Goal: Task Accomplishment & Management: Use online tool/utility

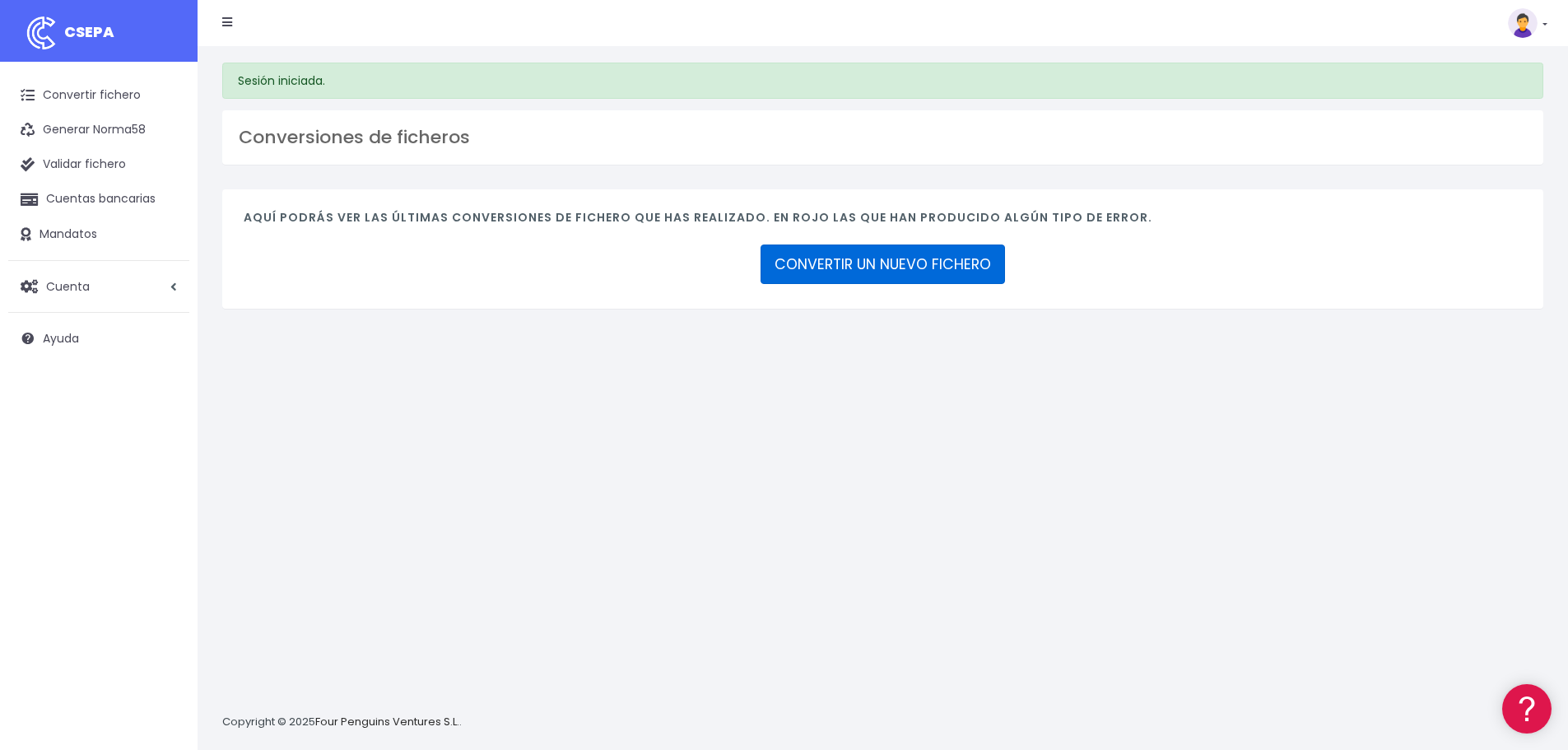
click at [889, 265] on link "CONVERTIR UN NUEVO FICHERO" at bounding box center [883, 265] width 245 height 40
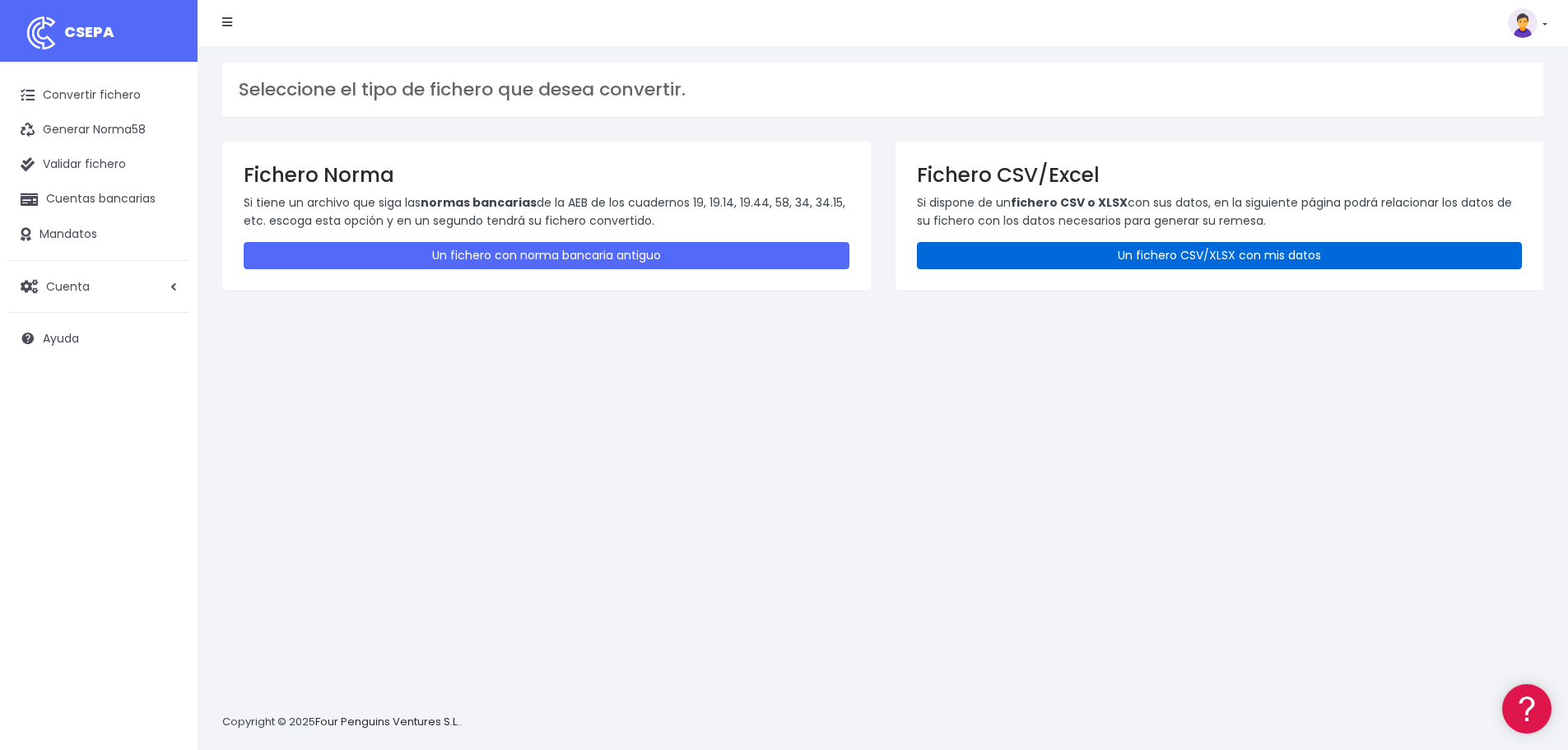
click at [1057, 251] on link "Un fichero CSV/XLSX con mis datos" at bounding box center [1220, 256] width 606 height 27
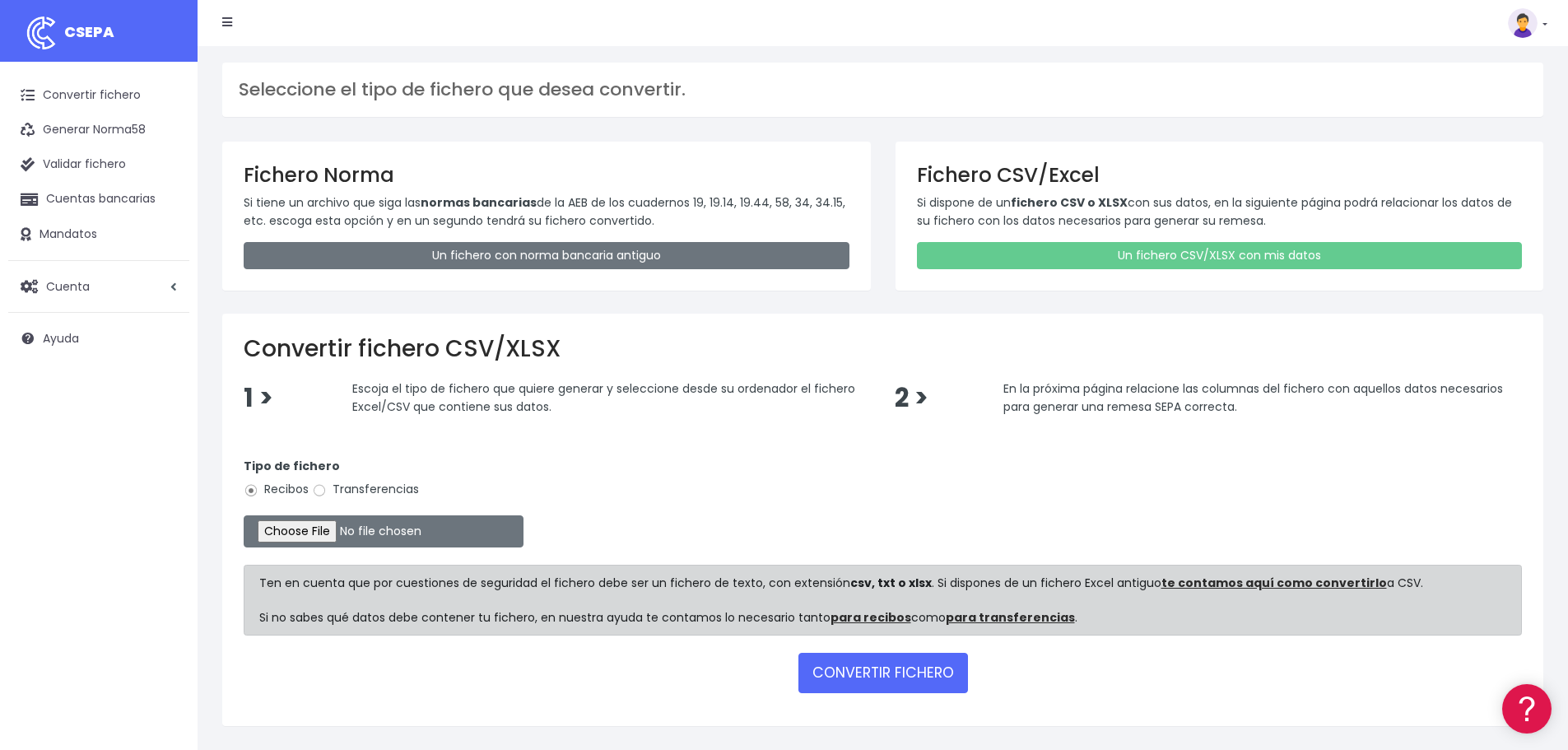
click at [376, 488] on label "Transferencias" at bounding box center [365, 489] width 107 height 17
click at [326, 488] on input "Transferencias" at bounding box center [319, 491] width 15 height 15
radio input "true"
click at [349, 527] on input "file" at bounding box center [384, 531] width 280 height 32
type input "C:\fakepath\Reembolsos EPAS.xlsx"
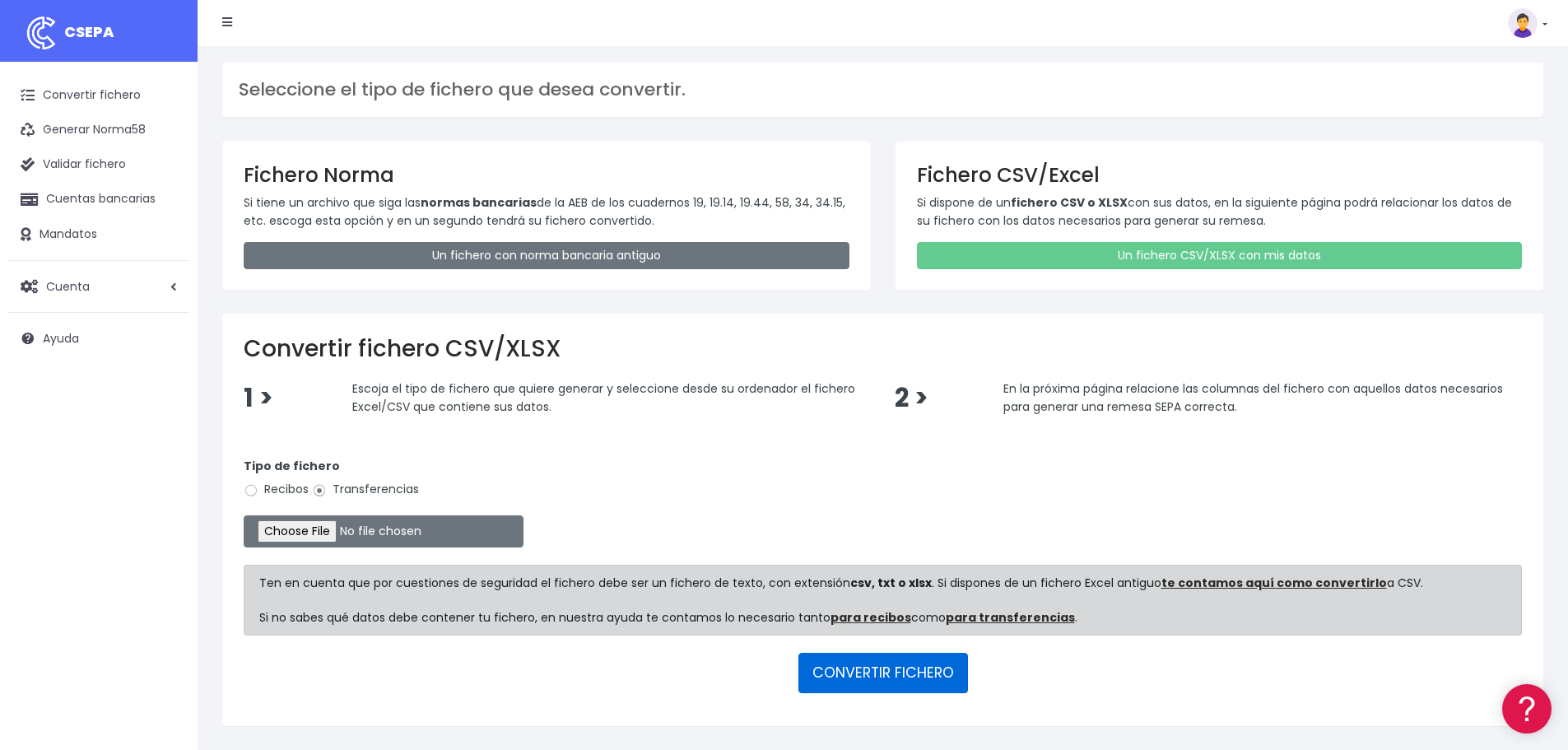
click at [864, 667] on button "CONVERTIR FICHERO" at bounding box center [882, 673] width 170 height 40
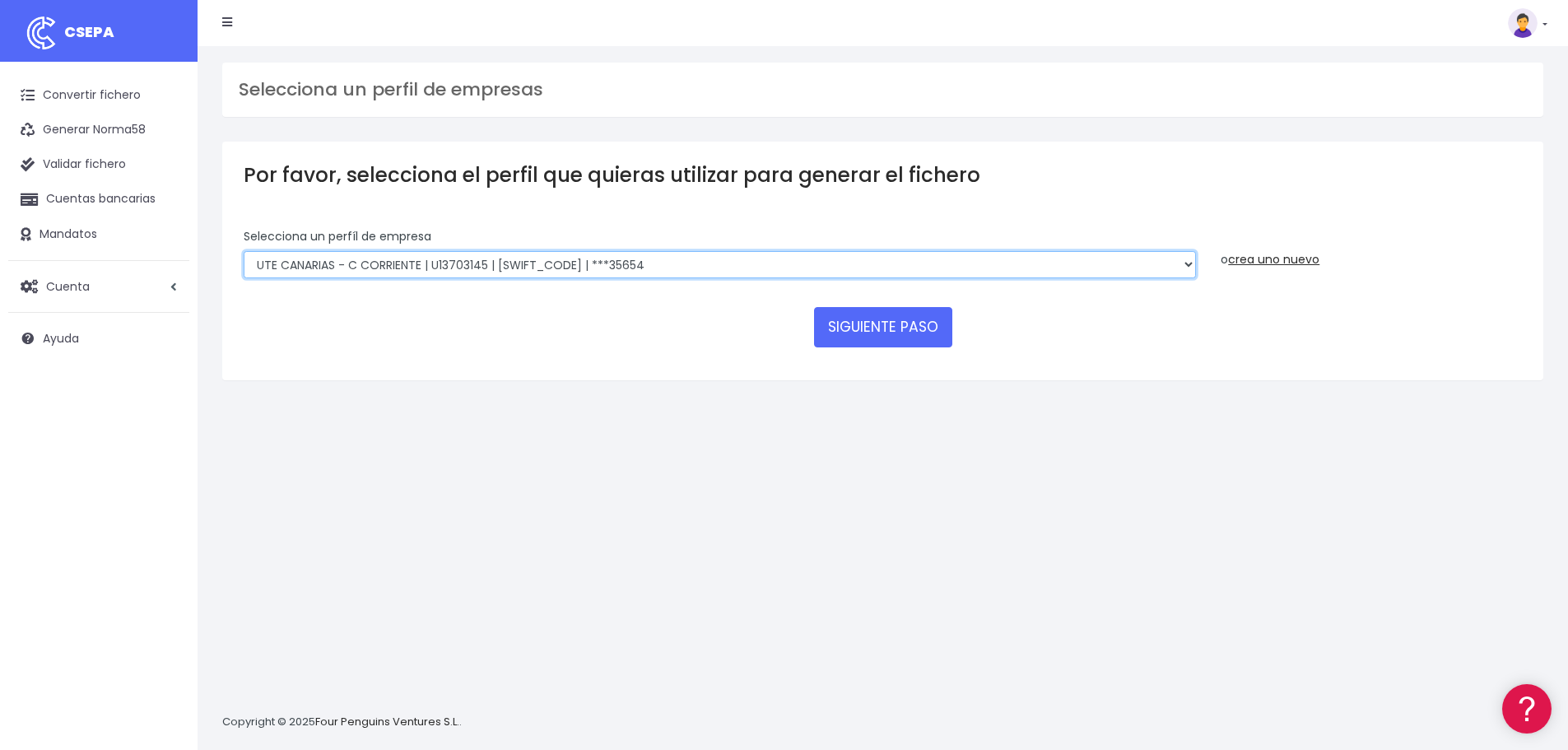
drag, startPoint x: 701, startPoint y: 264, endPoint x: 698, endPoint y: 278, distance: 14.3
click at [701, 264] on select "INSTITUTO MEDITERRANEO DE ESTUDIOS DE PR | ES91001B53342739 | BSCHESMMXXX | ***…" at bounding box center [720, 265] width 952 height 28
select select "2478"
click at [244, 251] on select "INSTITUTO MEDITERRANEO DE ESTUDIOS DE PR | ES91001B53342739 | BSCHESMMXXX | ***…" at bounding box center [720, 265] width 952 height 28
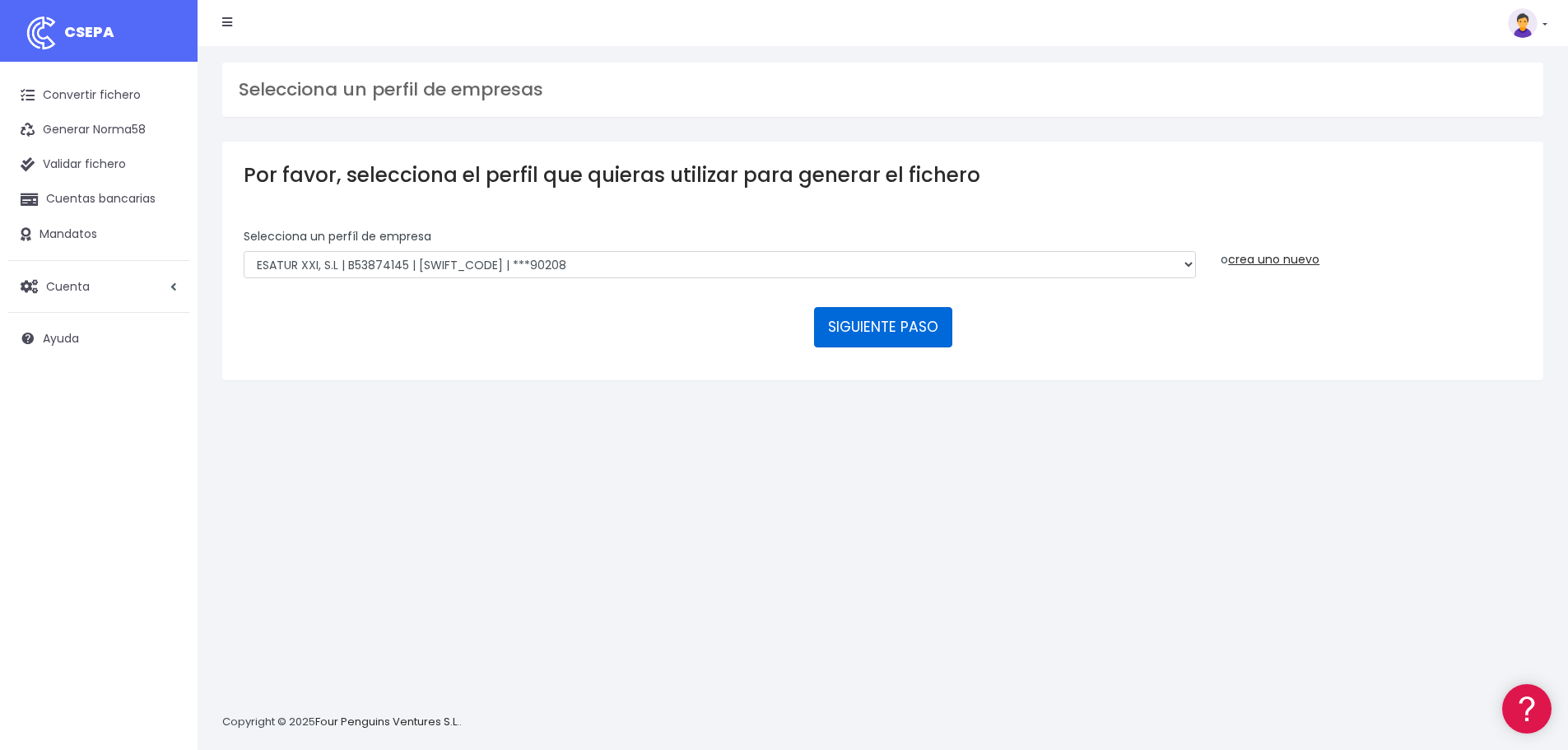
click at [894, 334] on button "SIGUIENTE PASO" at bounding box center [883, 327] width 138 height 40
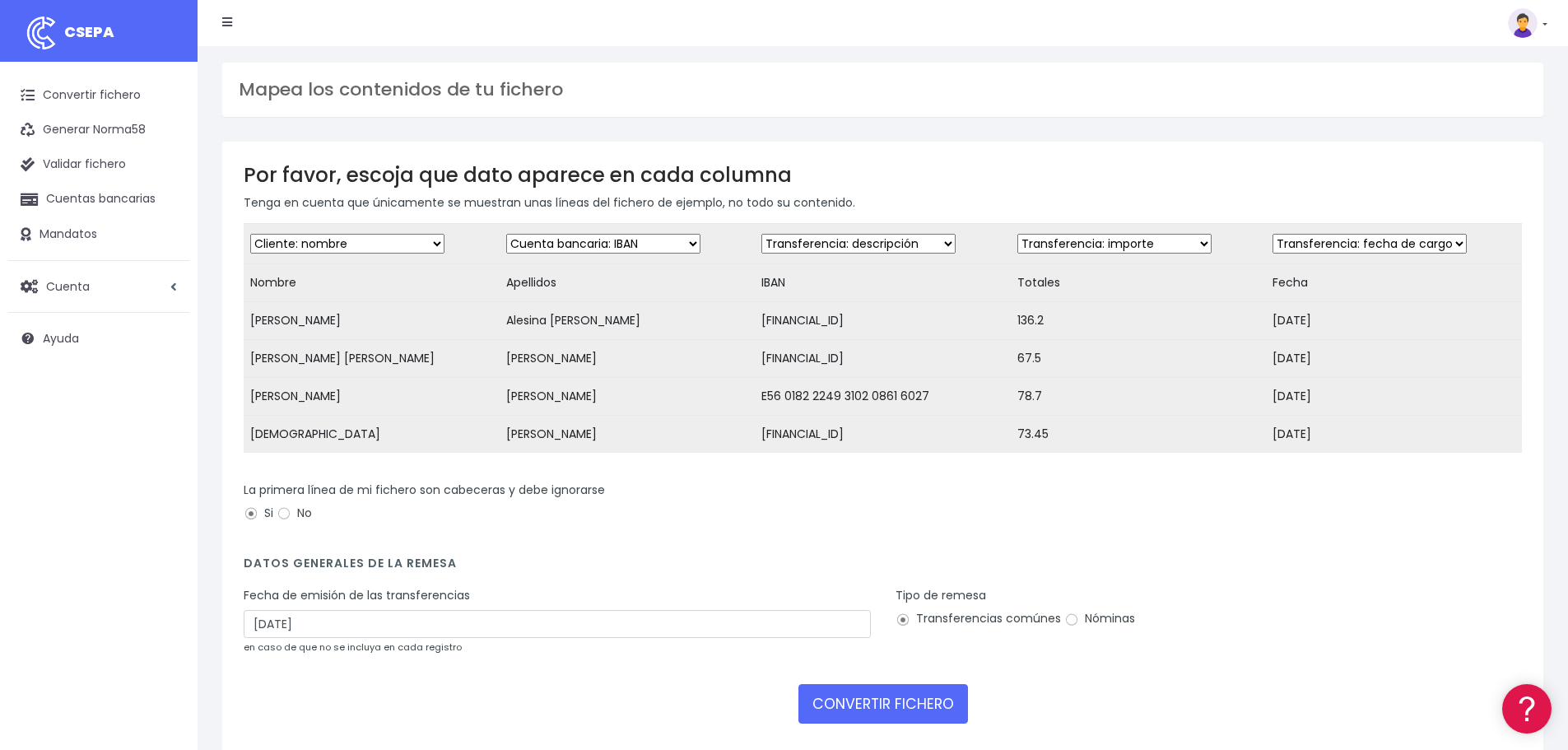
click at [634, 238] on select "Desechar campo Cliente: nombre Cliente: DNI Cliente: Email Cliente: referencia …" at bounding box center [603, 244] width 194 height 20
select select "creditor"
click at [506, 234] on select "Desechar campo Cliente: nombre Cliente: DNI Cliente: Email Cliente: referencia …" at bounding box center [603, 244] width 194 height 20
click at [833, 242] on select "Desechar campo Cliente: nombre Cliente: DNI Cliente: Email Cliente: referencia …" at bounding box center [858, 244] width 194 height 20
select select "iban"
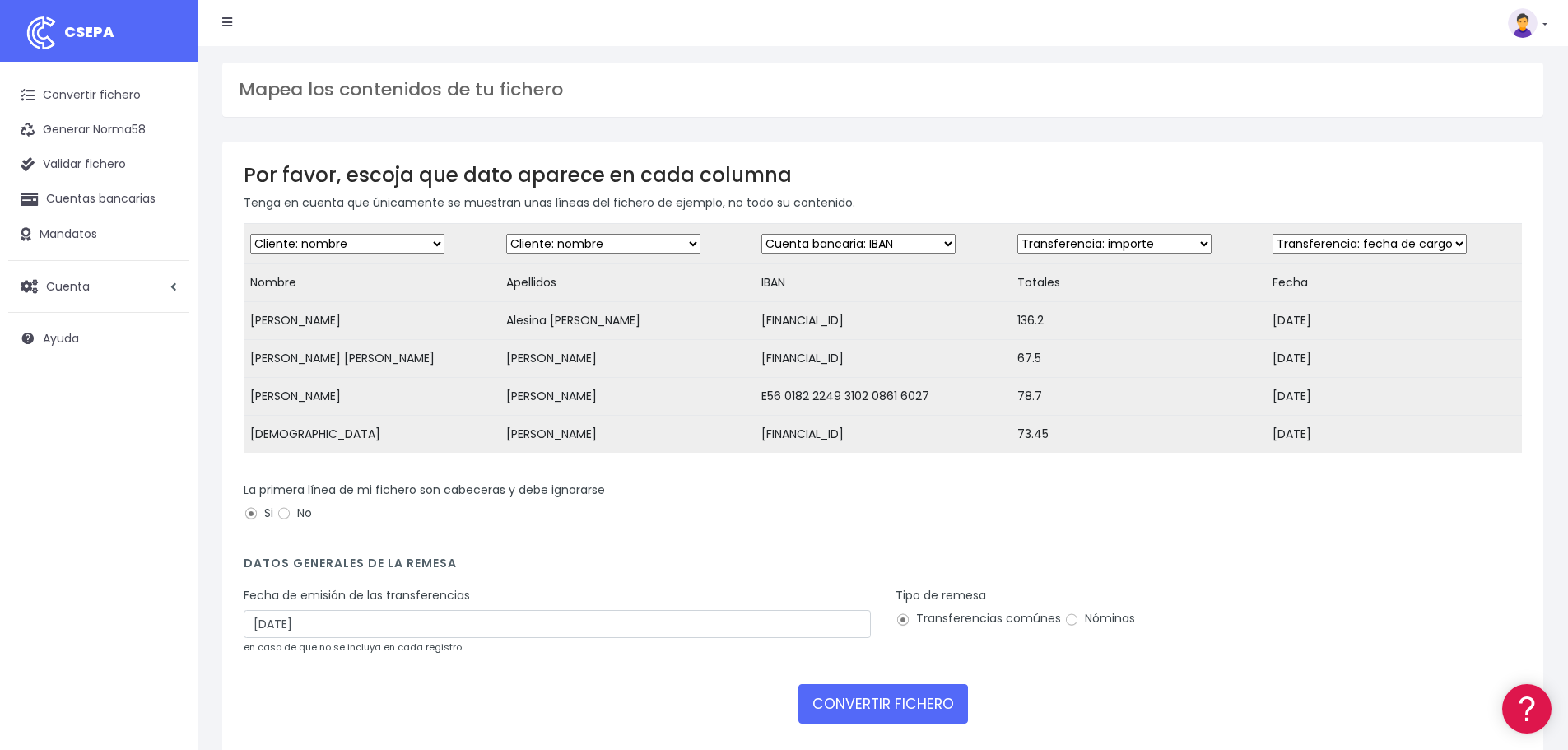
click at [761, 234] on select "Desechar campo Cliente: nombre Cliente: DNI Cliente: Email Cliente: referencia …" at bounding box center [858, 244] width 194 height 20
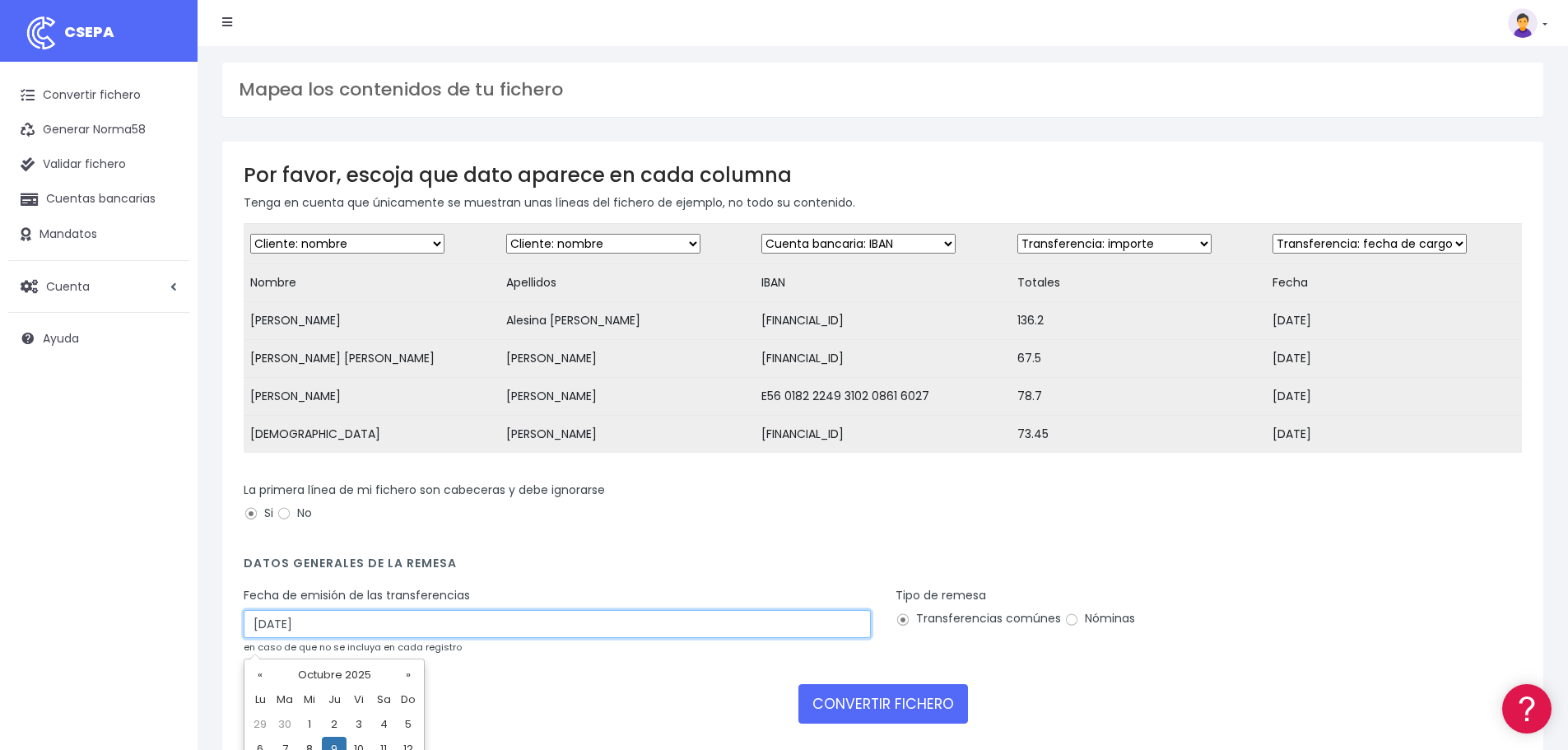
click at [398, 636] on input "09/10/2025" at bounding box center [558, 623] width 628 height 28
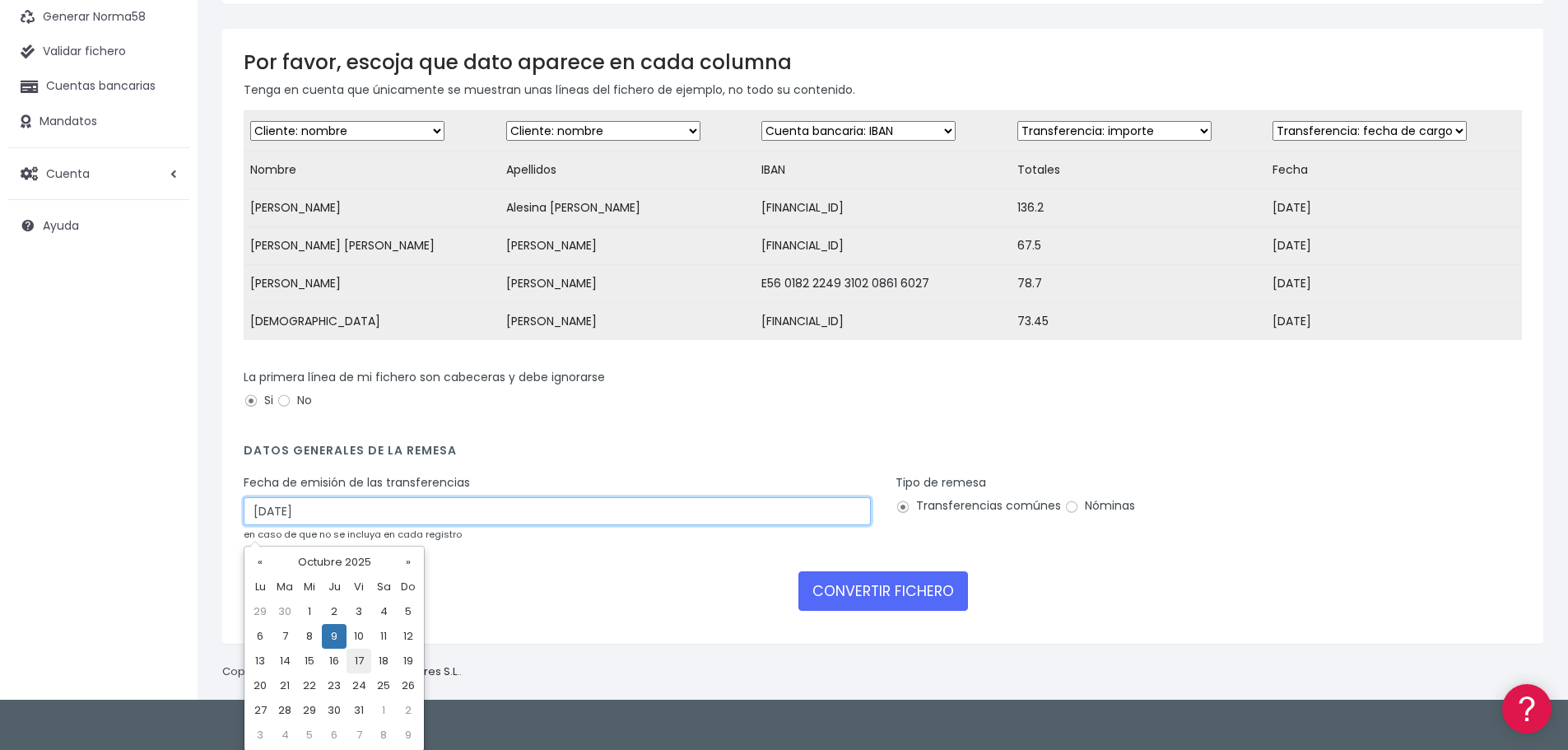
scroll to position [114, 0]
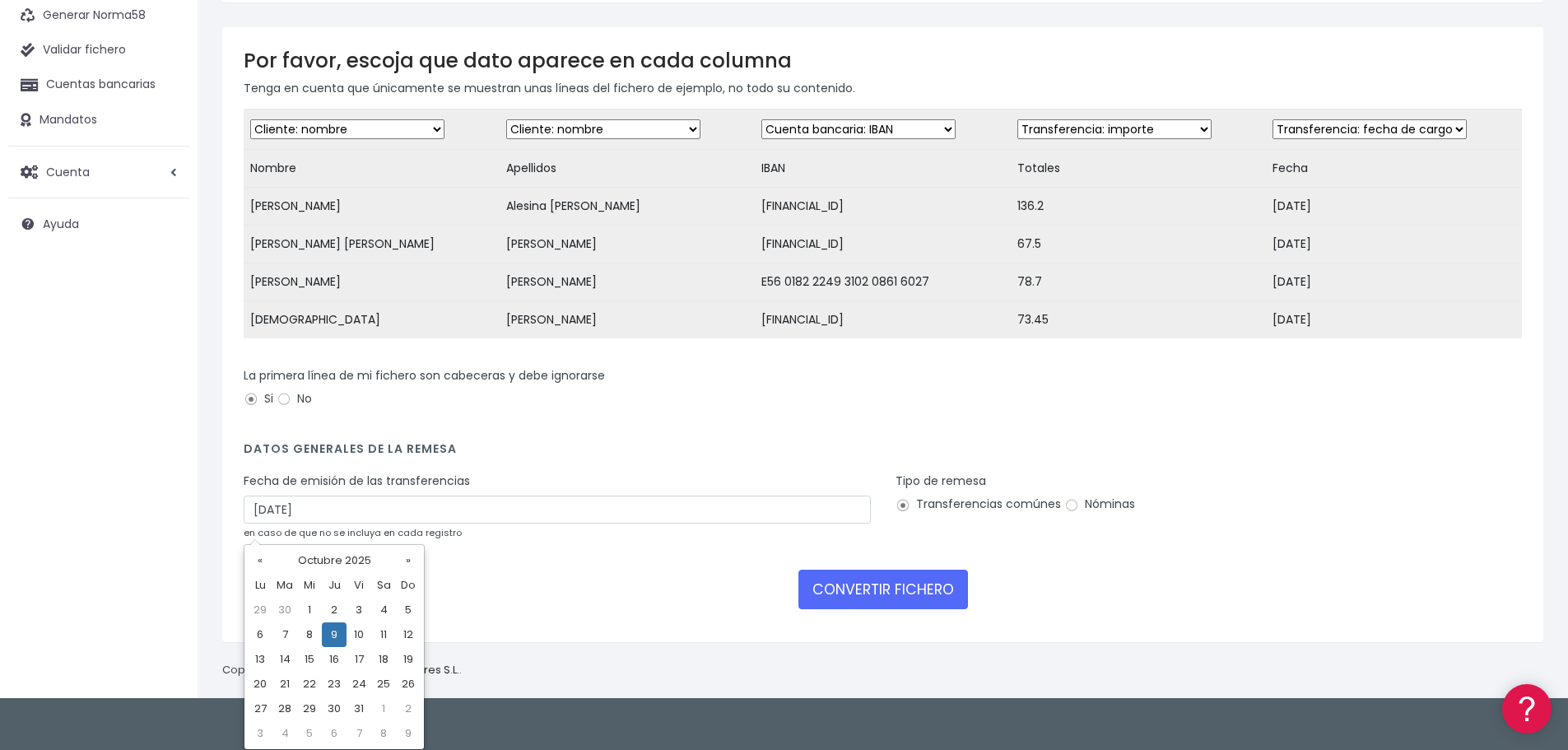
drag, startPoint x: 282, startPoint y: 636, endPoint x: 316, endPoint y: 636, distance: 34.0
click at [282, 636] on td "7" at bounding box center [284, 634] width 24 height 24
type input "07/10/2025"
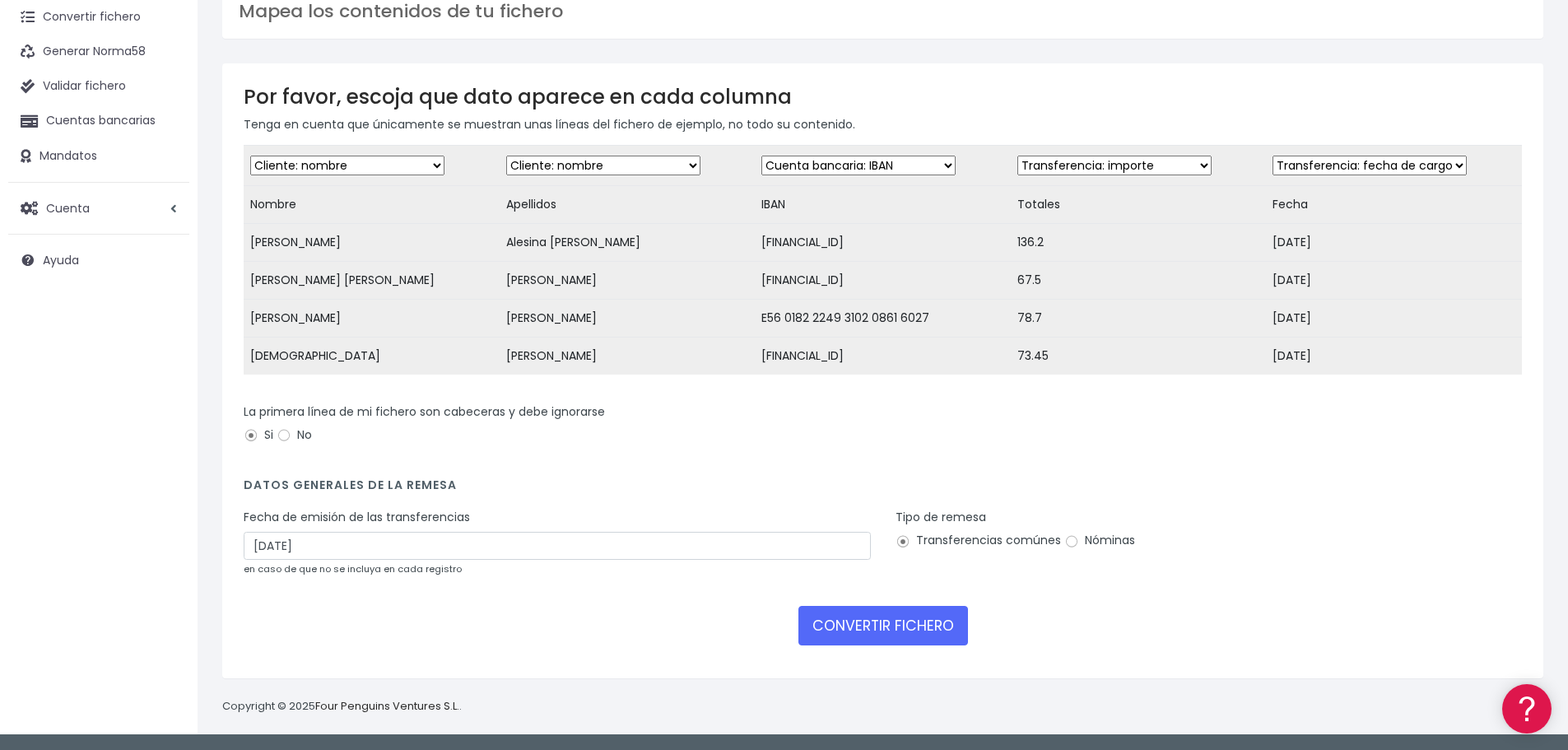
click at [1099, 533] on label "Nóminas" at bounding box center [1099, 540] width 71 height 17
click at [1079, 534] on input "Nóminas" at bounding box center [1071, 541] width 15 height 15
radio input "true"
drag, startPoint x: 894, startPoint y: 617, endPoint x: 883, endPoint y: 626, distance: 14.2
click at [883, 626] on button "CONVERTIR FICHERO" at bounding box center [882, 626] width 170 height 40
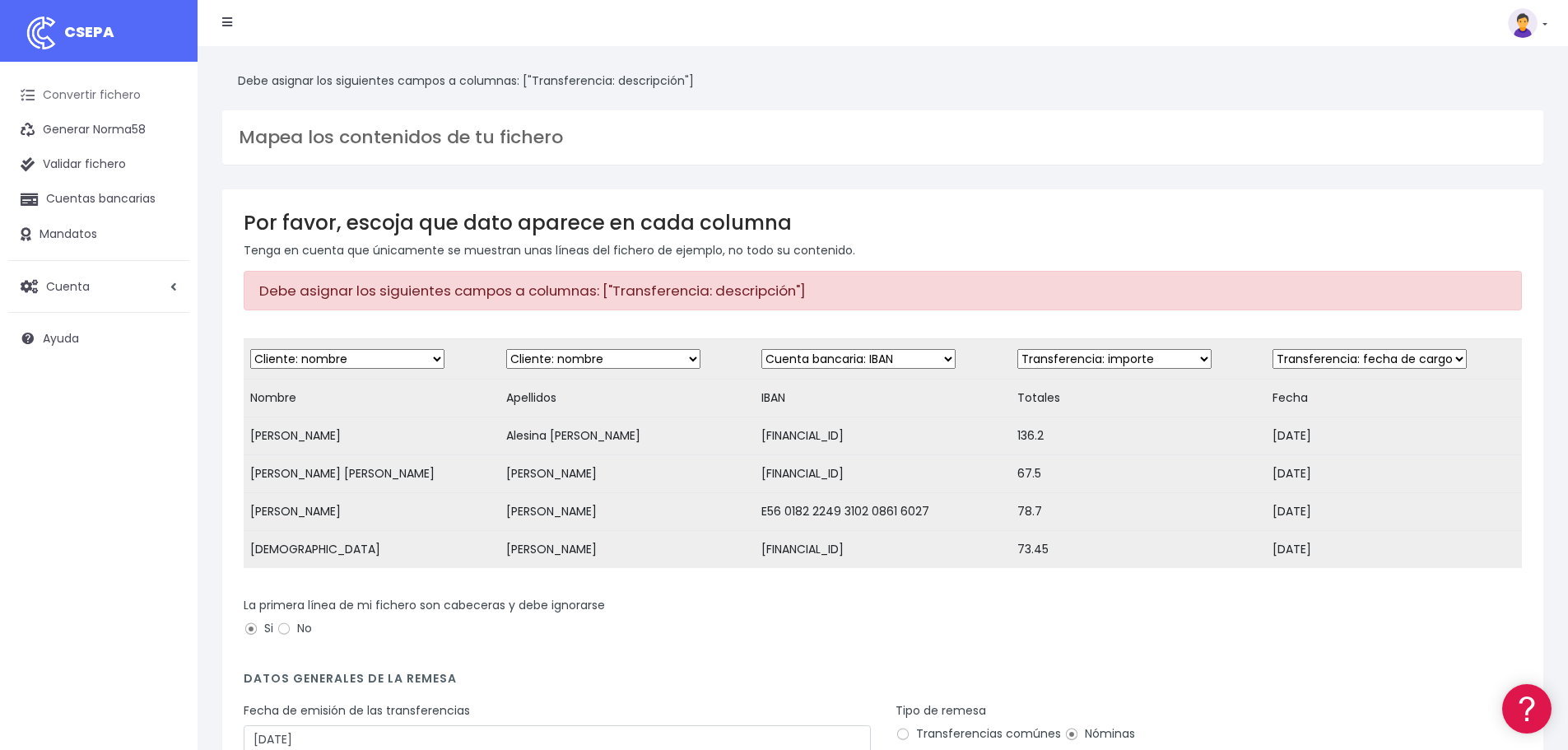
click at [111, 94] on link "Convertir fichero" at bounding box center [99, 95] width 181 height 34
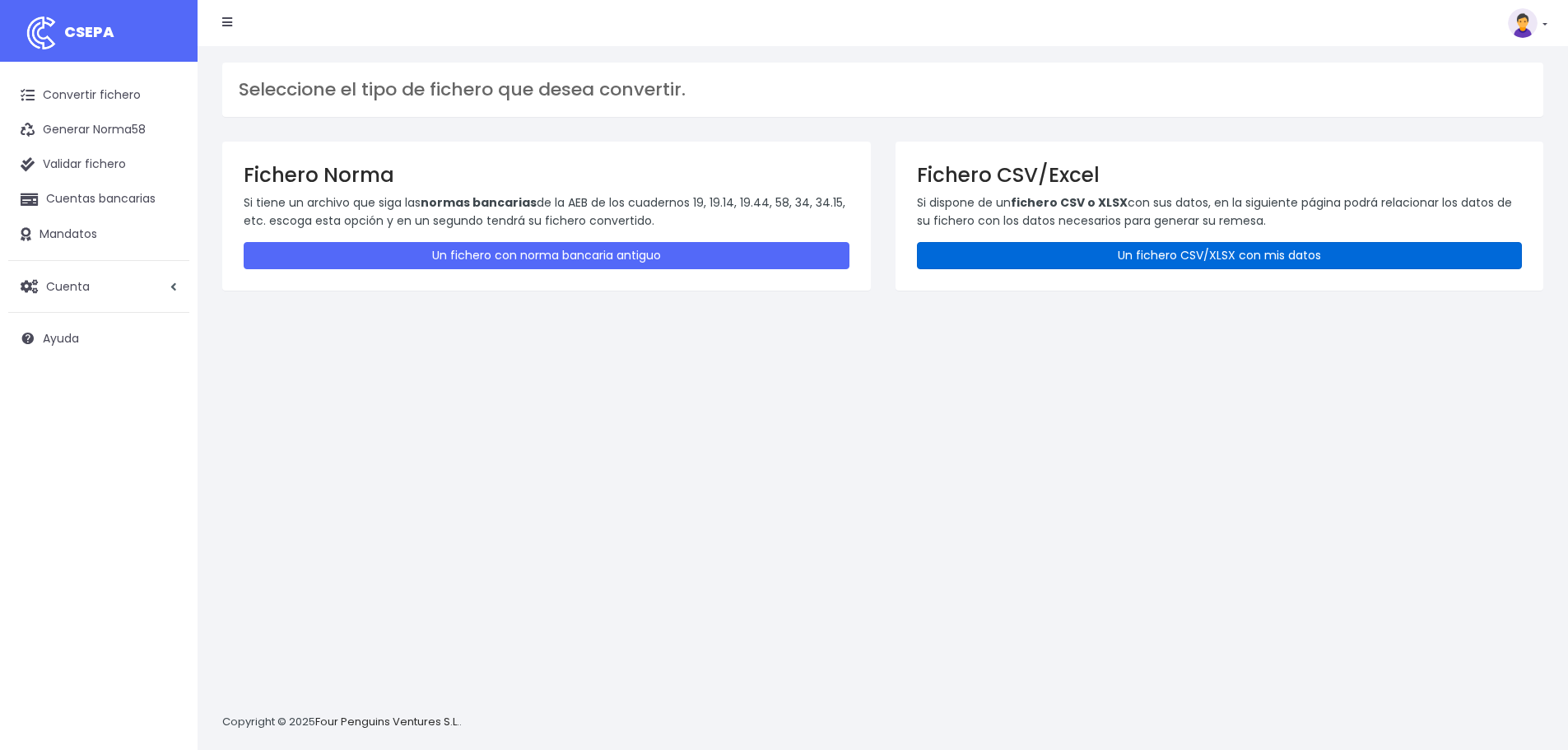
click at [1084, 249] on link "Un fichero CSV/XLSX con mis datos" at bounding box center [1220, 256] width 606 height 27
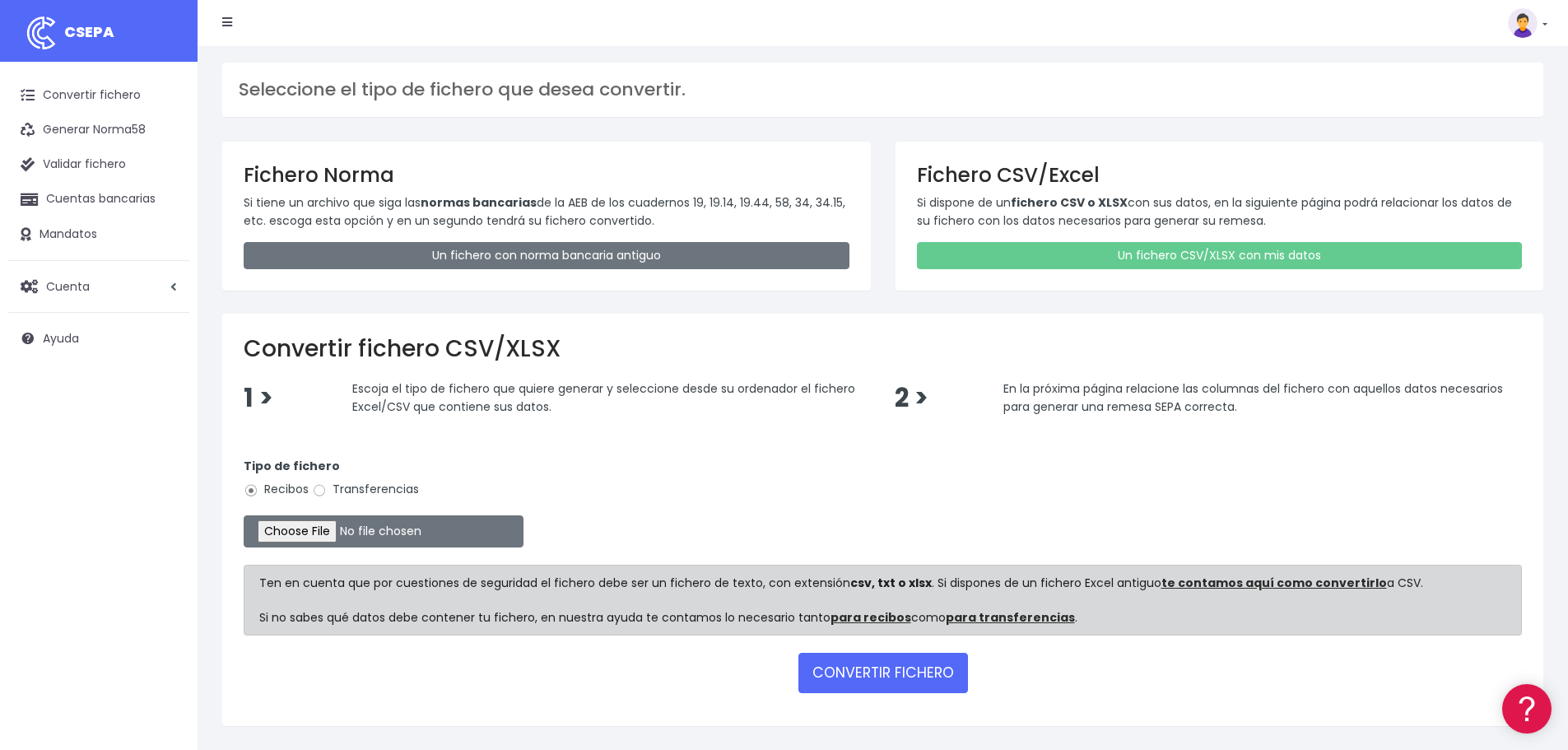
click at [400, 489] on label "Transferencias" at bounding box center [365, 489] width 107 height 17
click at [326, 489] on input "Transferencias" at bounding box center [319, 491] width 15 height 15
radio input "true"
click at [343, 540] on input "file" at bounding box center [384, 531] width 280 height 32
type input "C:\fakepath\Copia de REEMBOLSO.xlsx"
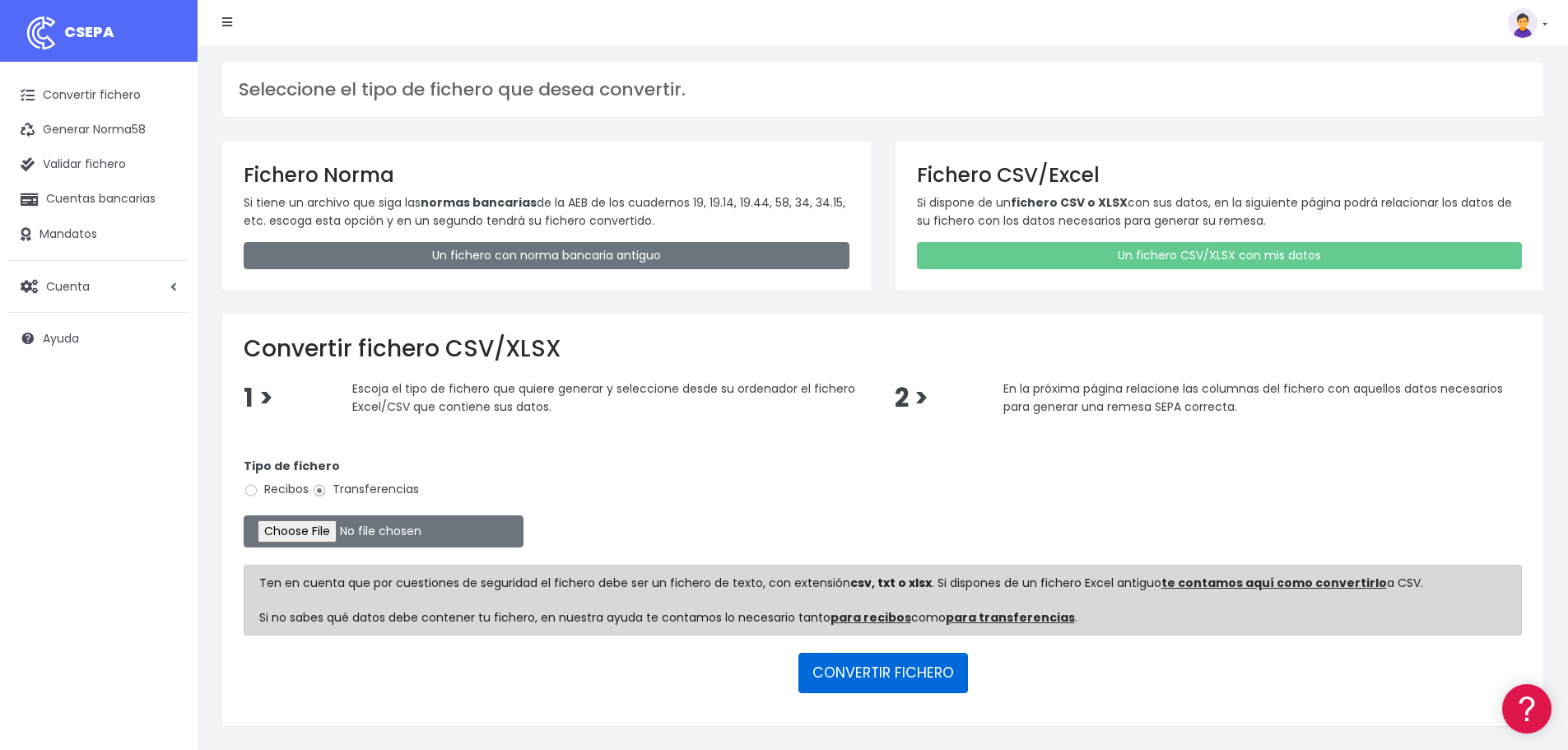
click at [911, 680] on button "CONVERTIR FICHERO" at bounding box center [882, 673] width 170 height 40
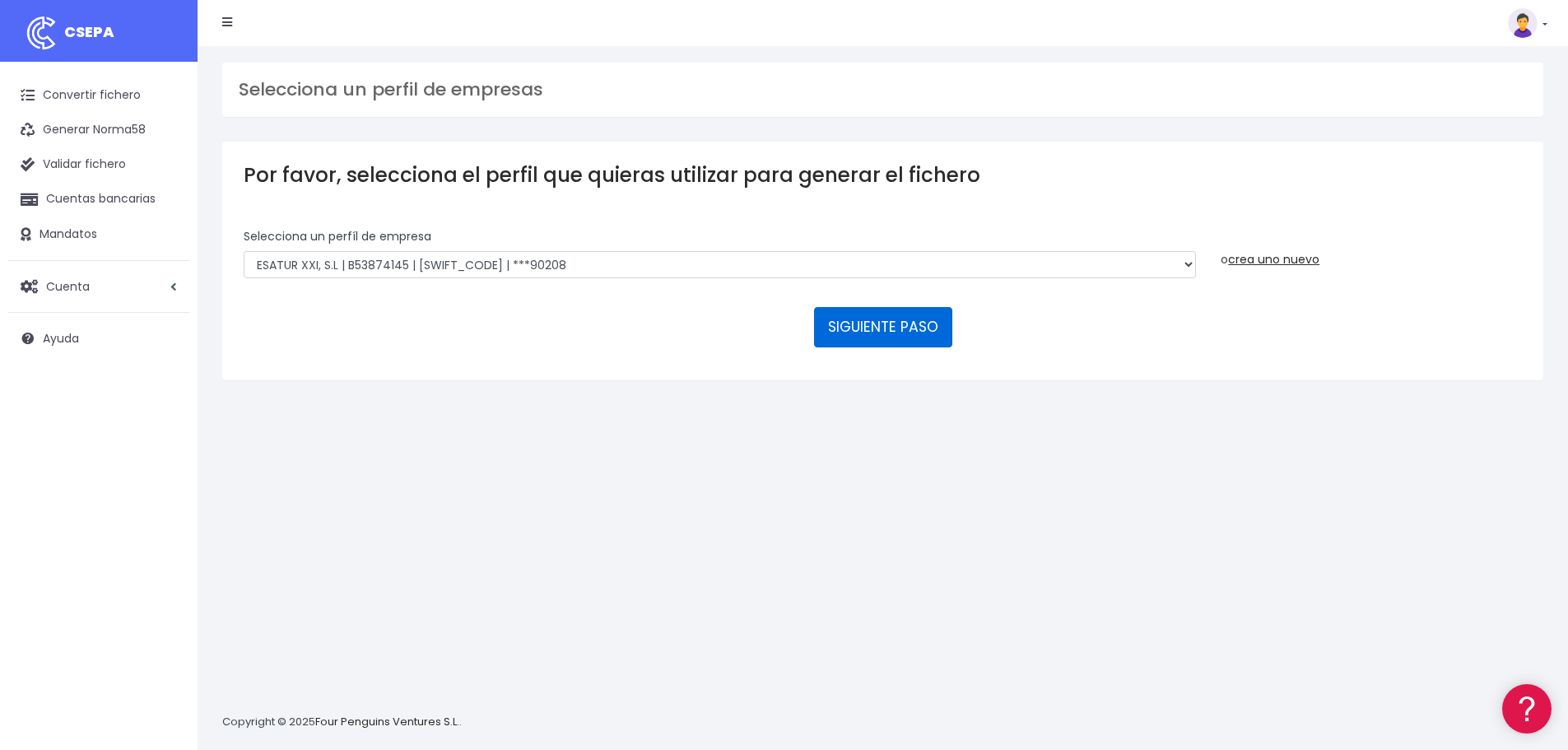
click at [879, 330] on button "SIGUIENTE PASO" at bounding box center [883, 327] width 138 height 40
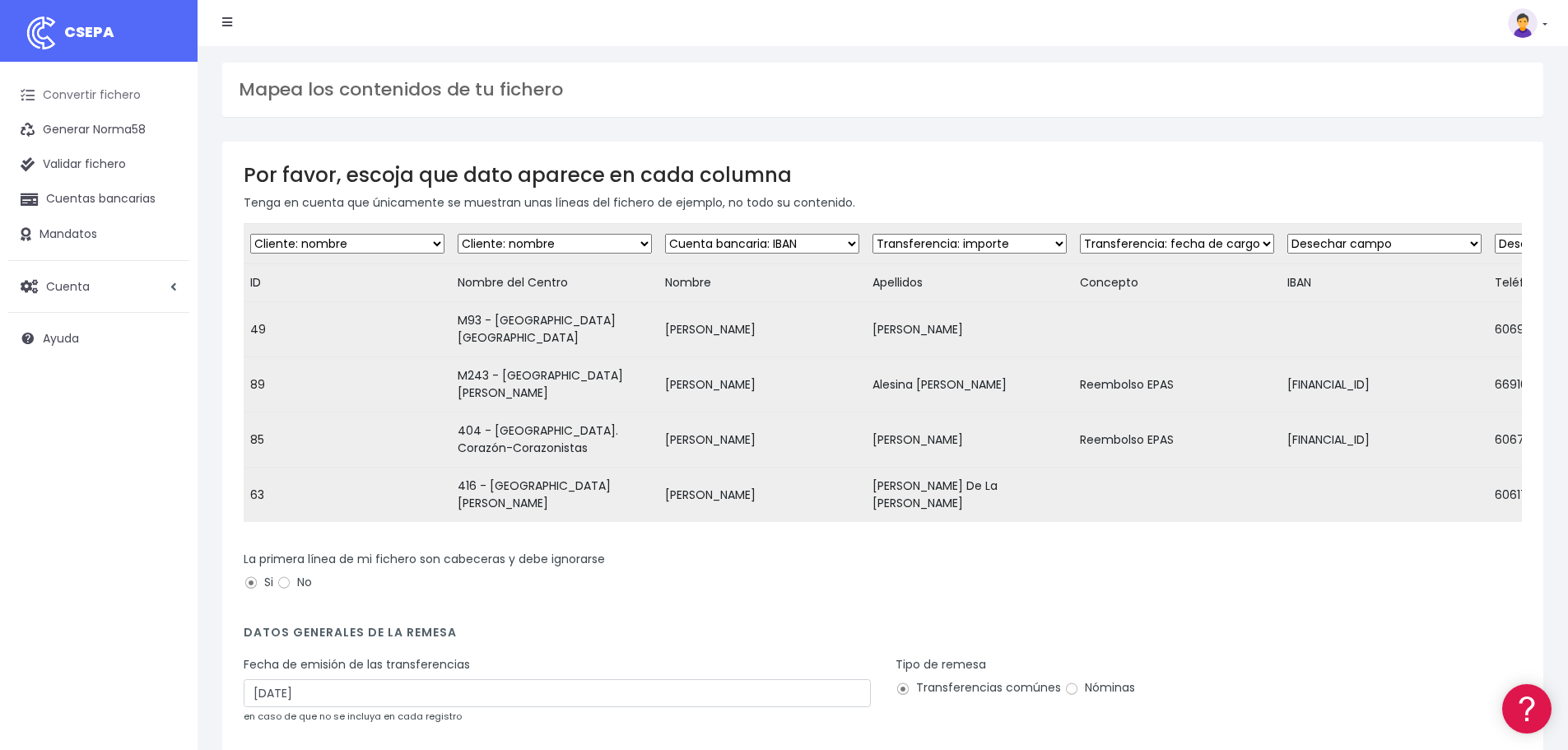
click at [81, 100] on link "Convertir fichero" at bounding box center [99, 95] width 181 height 34
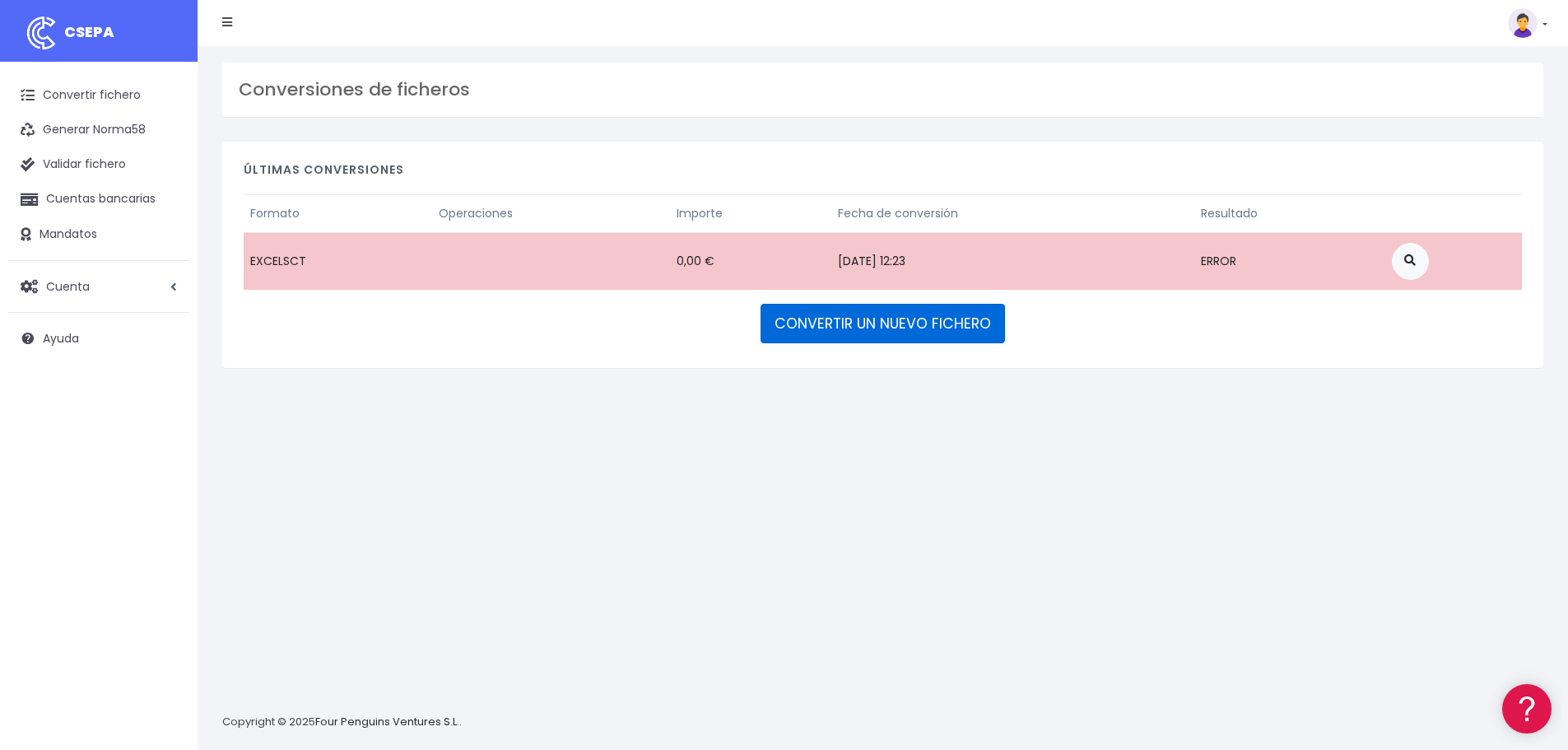
click at [899, 326] on link "CONVERTIR UN NUEVO FICHERO" at bounding box center [883, 324] width 245 height 40
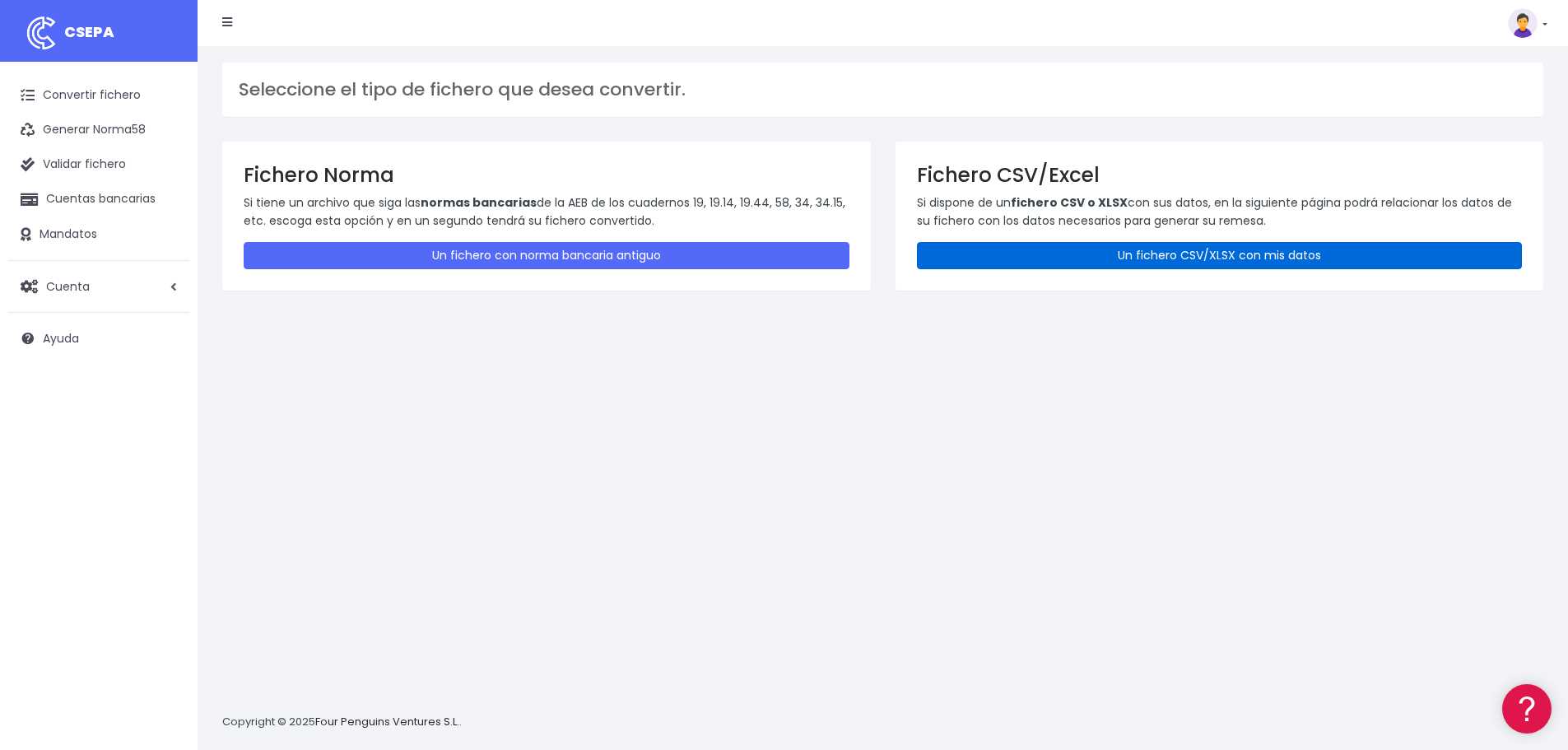
click at [1085, 258] on link "Un fichero CSV/XLSX con mis datos" at bounding box center [1220, 256] width 606 height 27
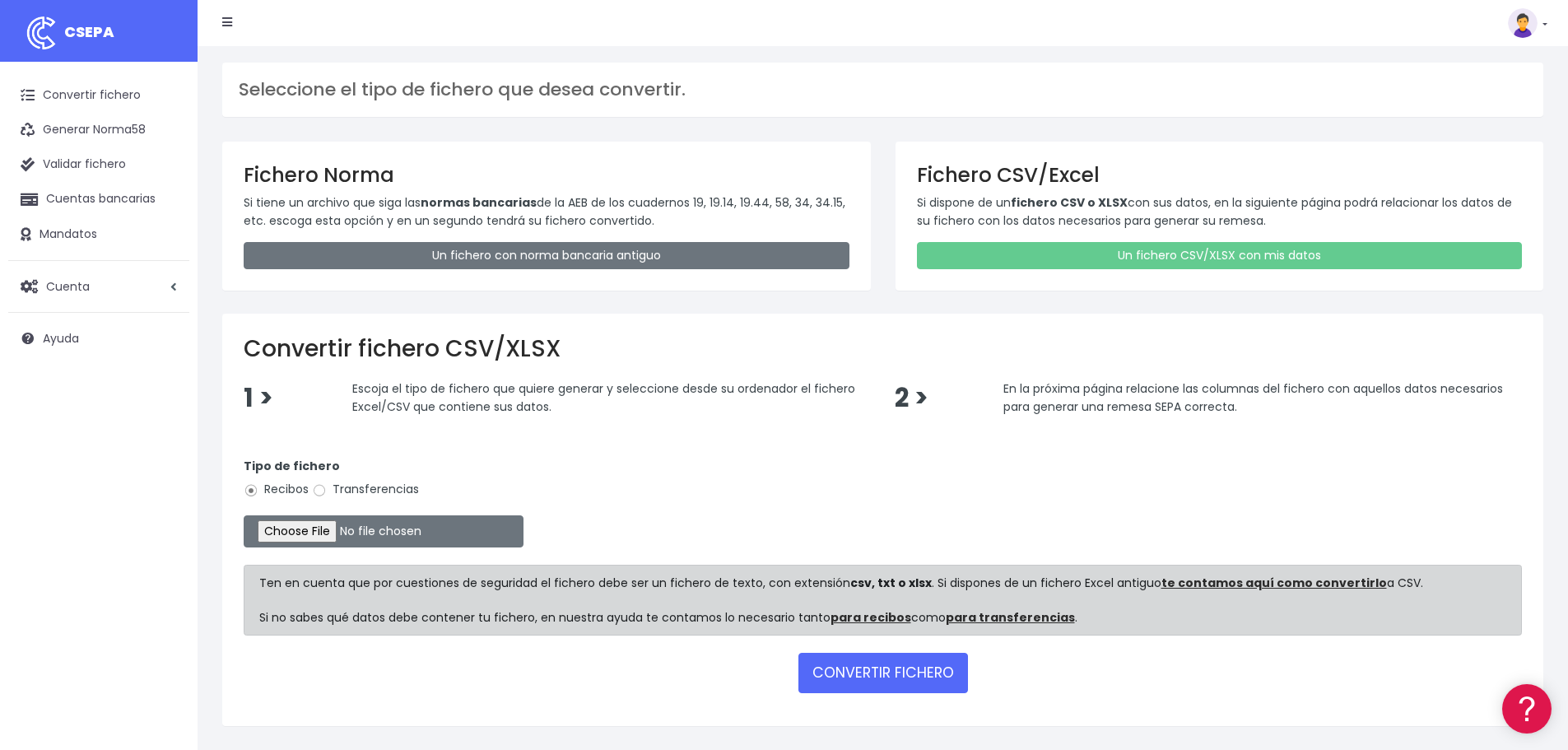
click at [375, 492] on label "Transferencias" at bounding box center [365, 489] width 107 height 17
click at [326, 492] on input "Transferencias" at bounding box center [319, 491] width 15 height 15
radio input "true"
click at [365, 531] on input "file" at bounding box center [384, 531] width 280 height 32
type input "C:\fakepath\Reembolsos EPAS.xlsx"
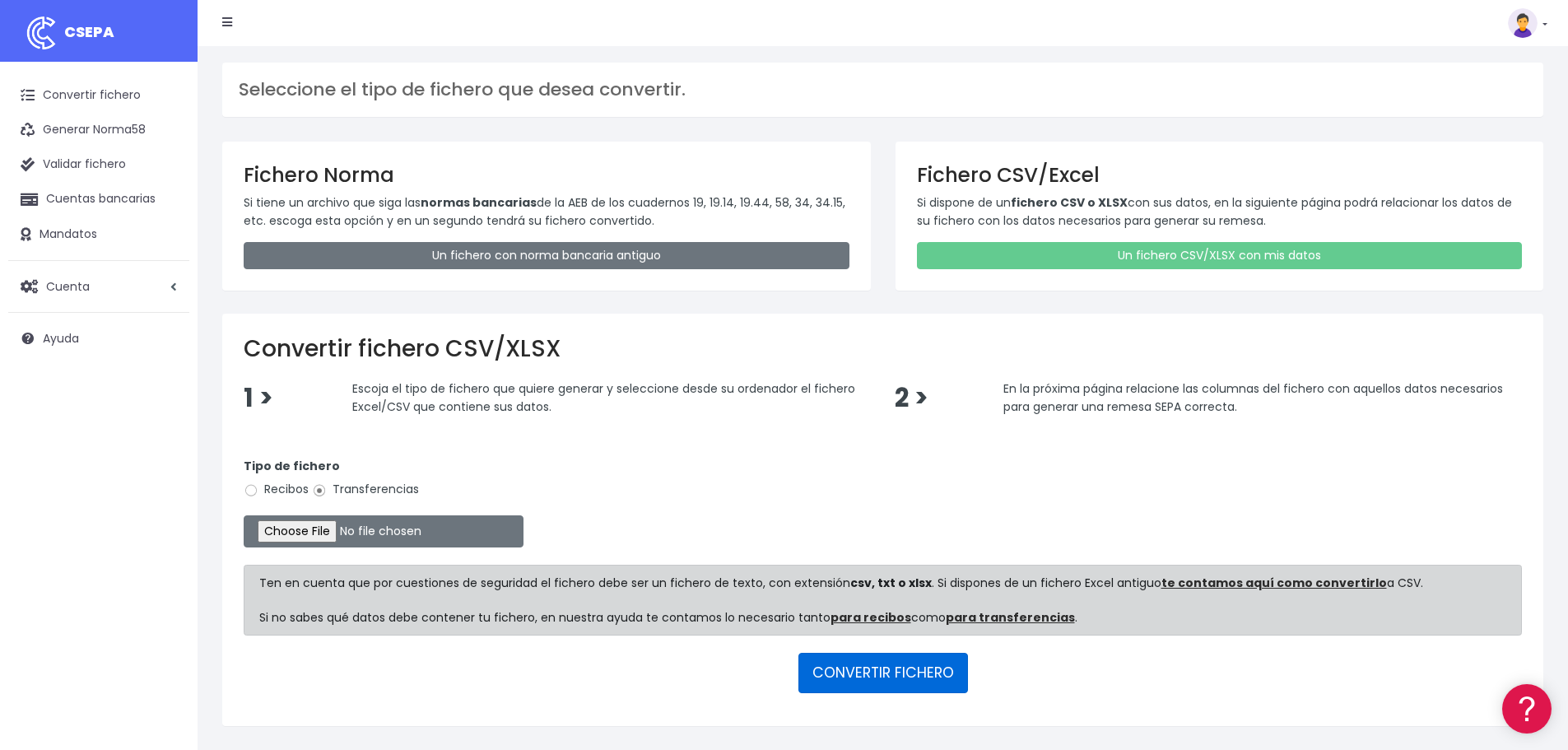
click at [893, 672] on button "CONVERTIR FICHERO" at bounding box center [882, 673] width 170 height 40
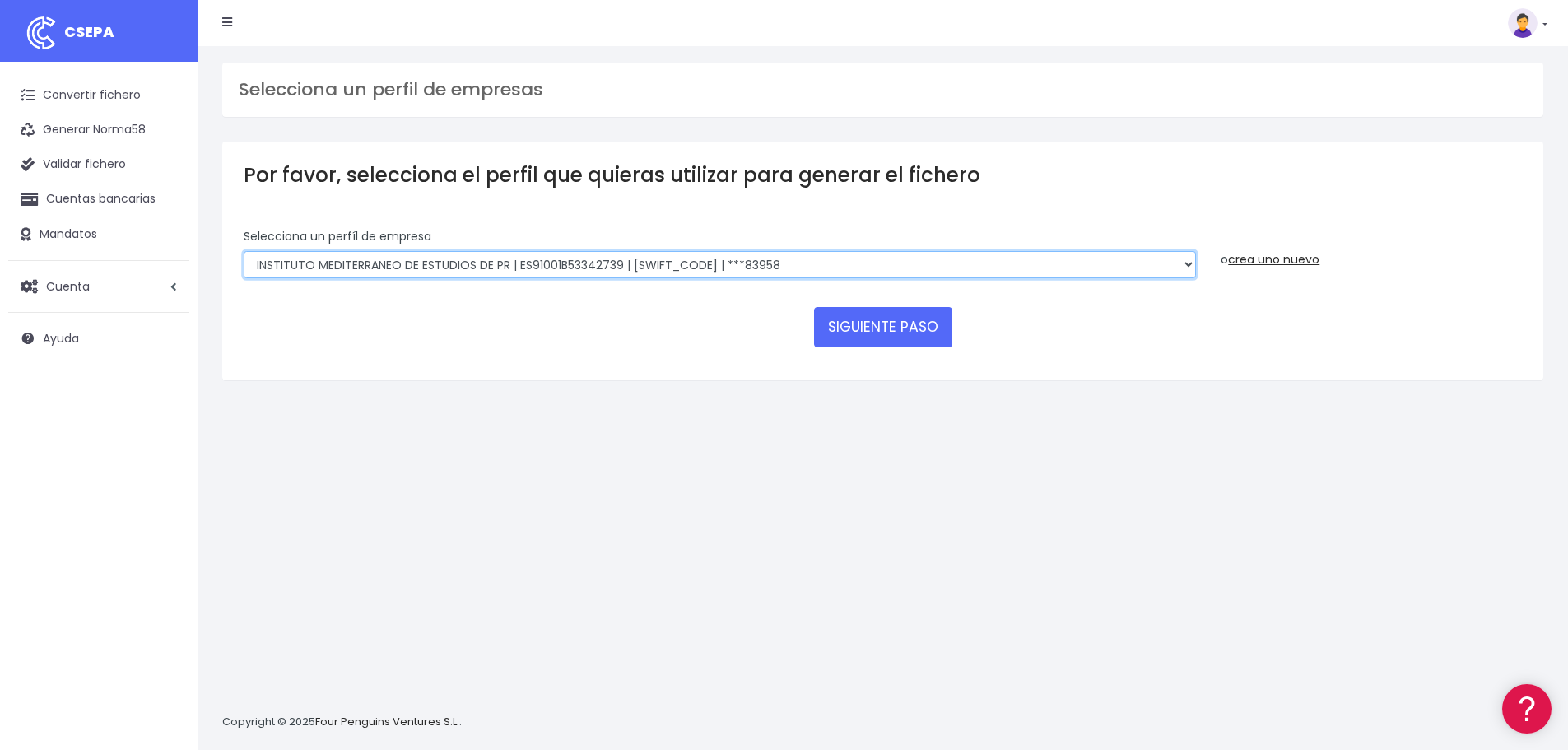
click at [844, 270] on select "INSTITUTO MEDITERRANEO DE ESTUDIOS DE PR | ES91001B53342739 | BSCHESMMXXX | ***…" at bounding box center [720, 265] width 952 height 28
select select "2478"
click at [244, 251] on select "INSTITUTO MEDITERRANEO DE ESTUDIOS DE PR | ES91001B53342739 | BSCHESMMXXX | ***…" at bounding box center [720, 265] width 952 height 28
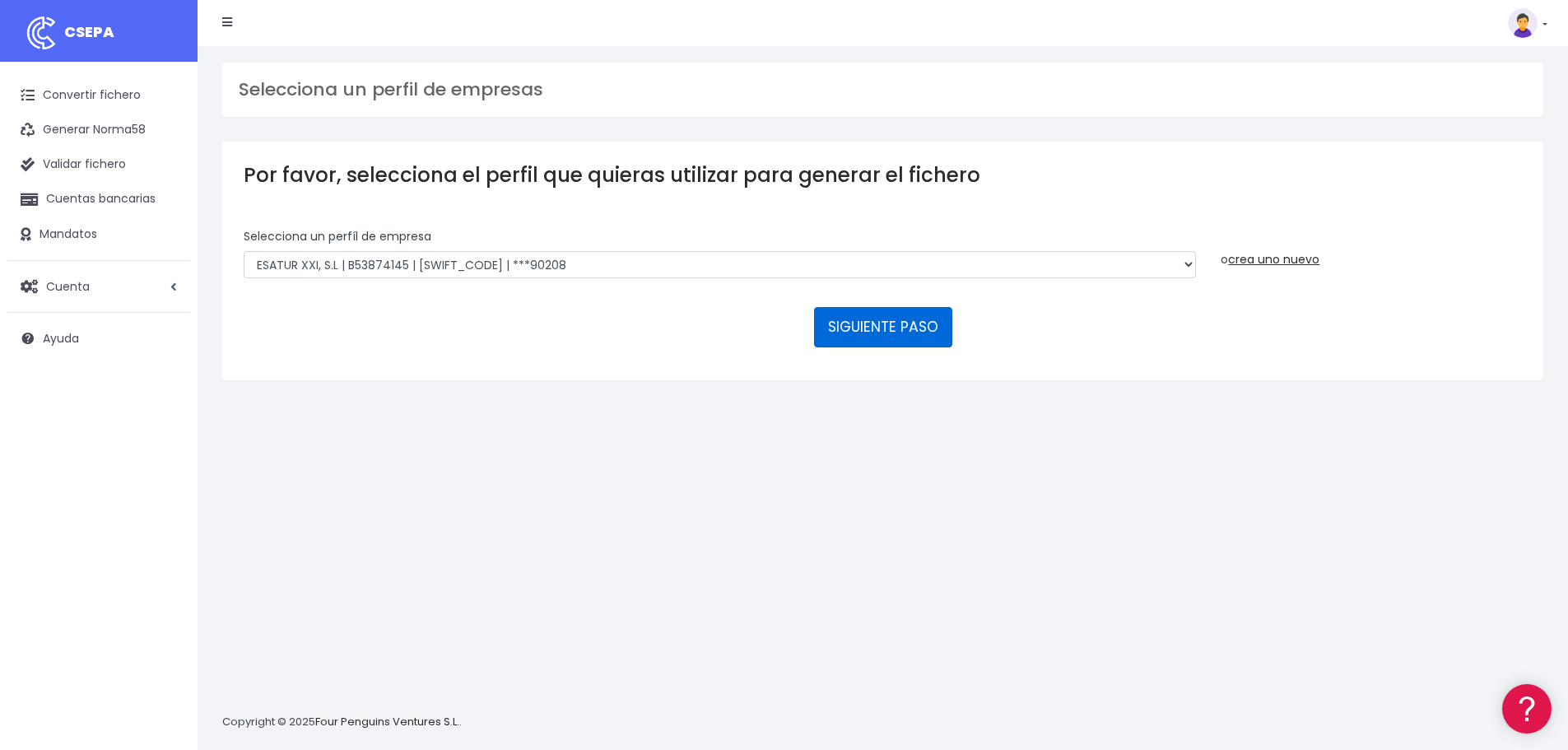
click at [911, 328] on button "SIGUIENTE PASO" at bounding box center [883, 327] width 138 height 40
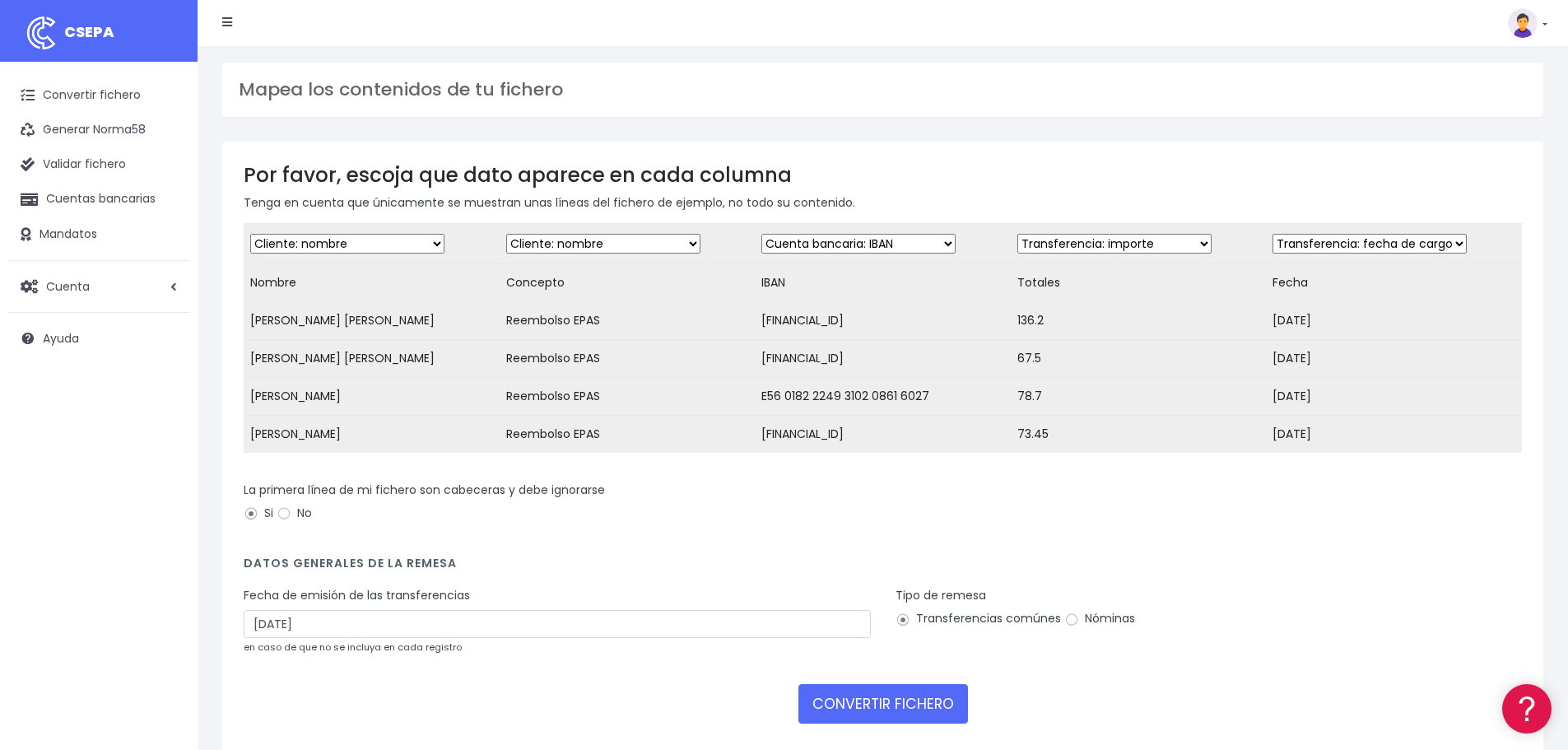
click at [599, 245] on select "Desechar campo Cliente: nombre Cliente: DNI Cliente: Email Cliente: referencia …" at bounding box center [603, 244] width 194 height 20
select select "description"
click at [506, 234] on select "Desechar campo Cliente: nombre Cliente: DNI Cliente: Email Cliente: referencia …" at bounding box center [603, 244] width 194 height 20
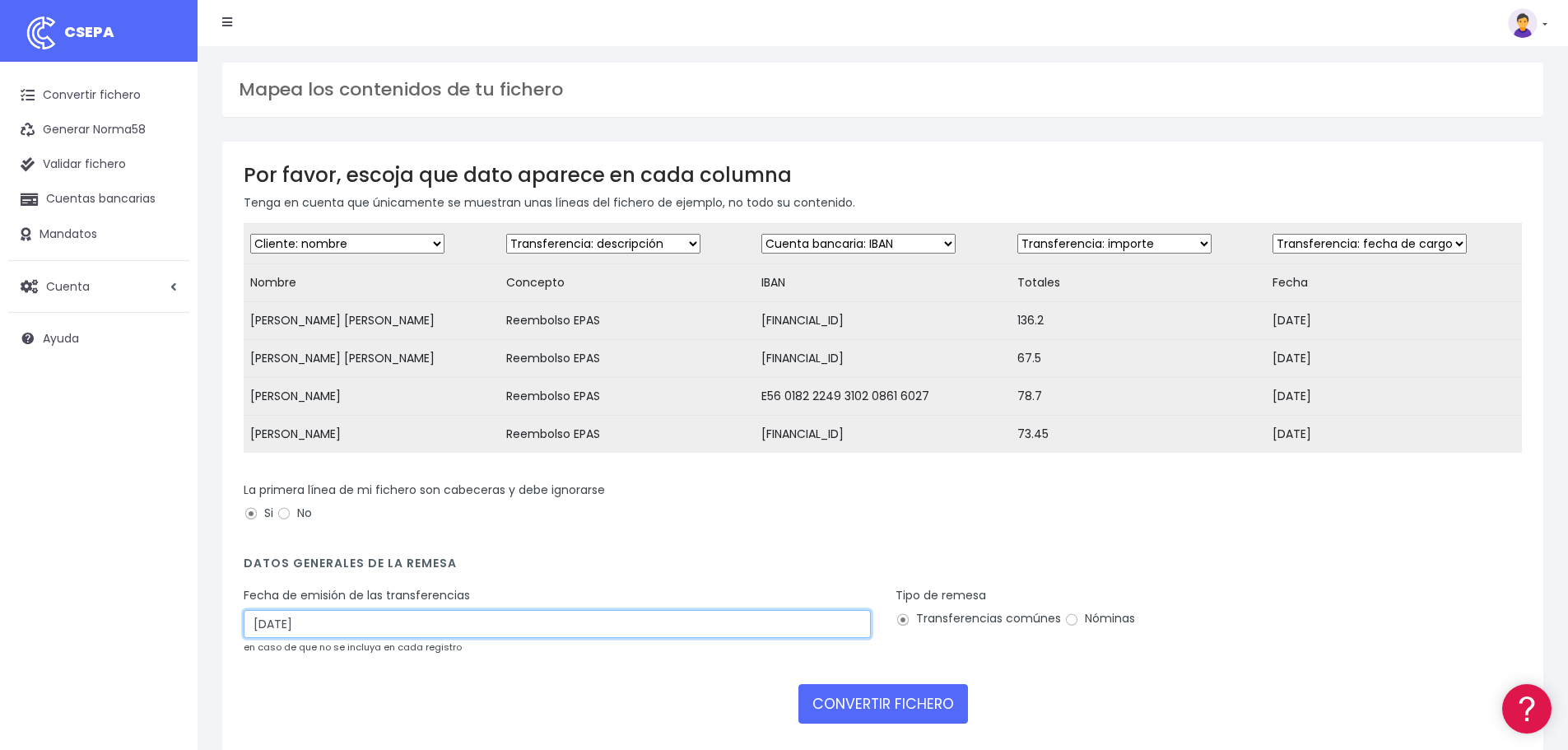
click at [448, 629] on input "09/10/2025" at bounding box center [558, 623] width 628 height 28
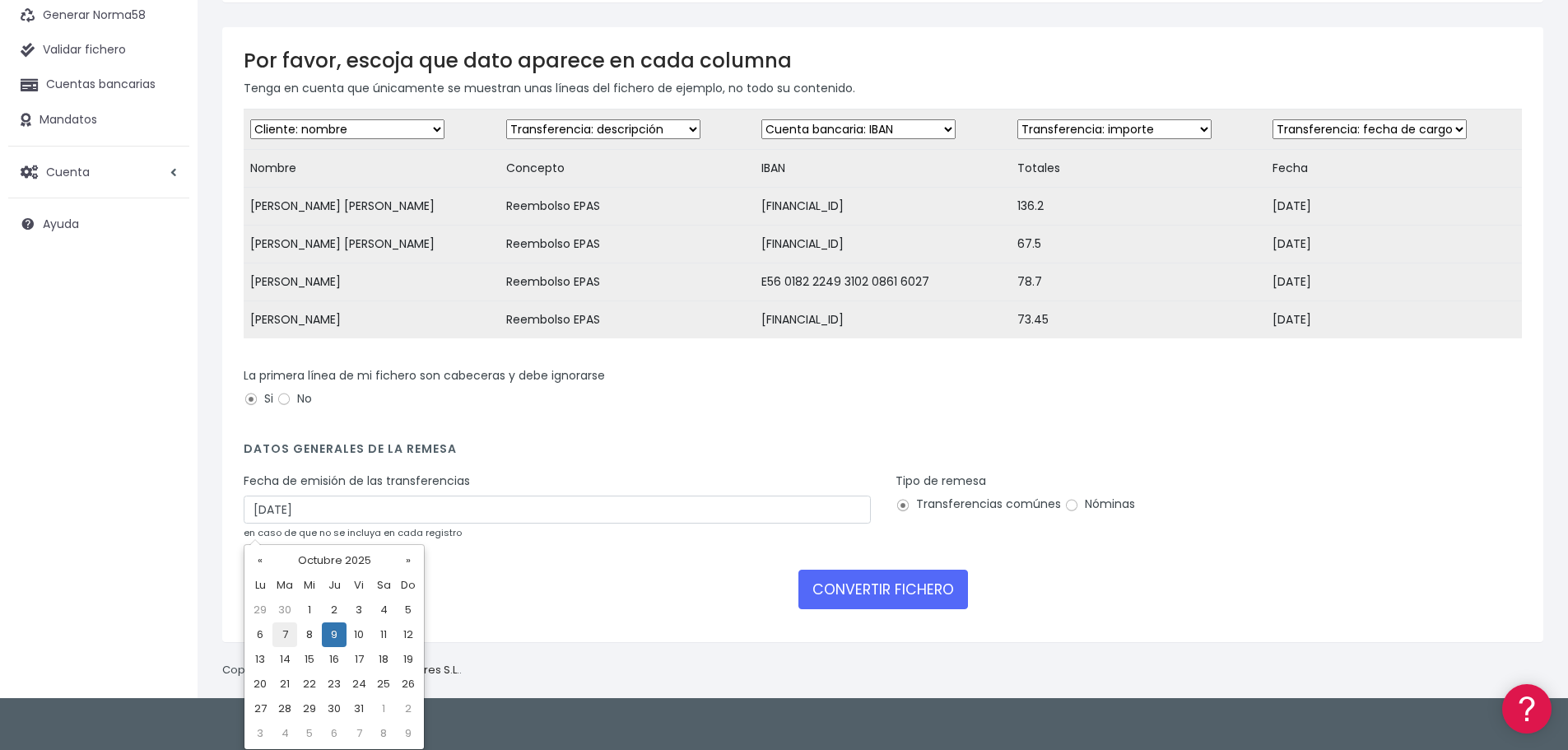
click at [289, 634] on td "7" at bounding box center [284, 634] width 24 height 24
type input "07/10/2025"
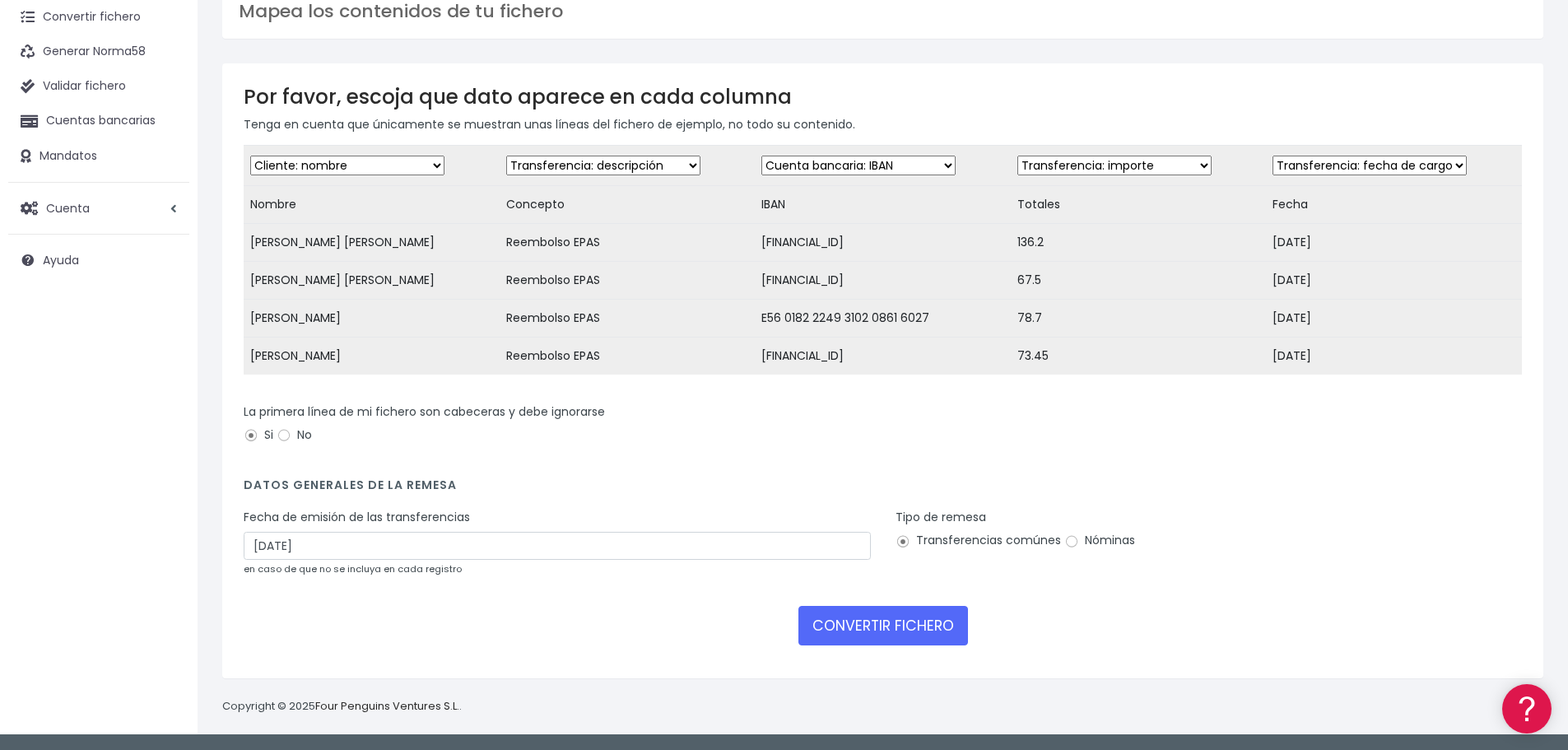
click at [1105, 534] on label "Nóminas" at bounding box center [1099, 540] width 71 height 17
click at [1079, 534] on input "Nóminas" at bounding box center [1071, 541] width 15 height 15
radio input "true"
click at [903, 619] on button "CONVERTIR FICHERO" at bounding box center [882, 626] width 170 height 40
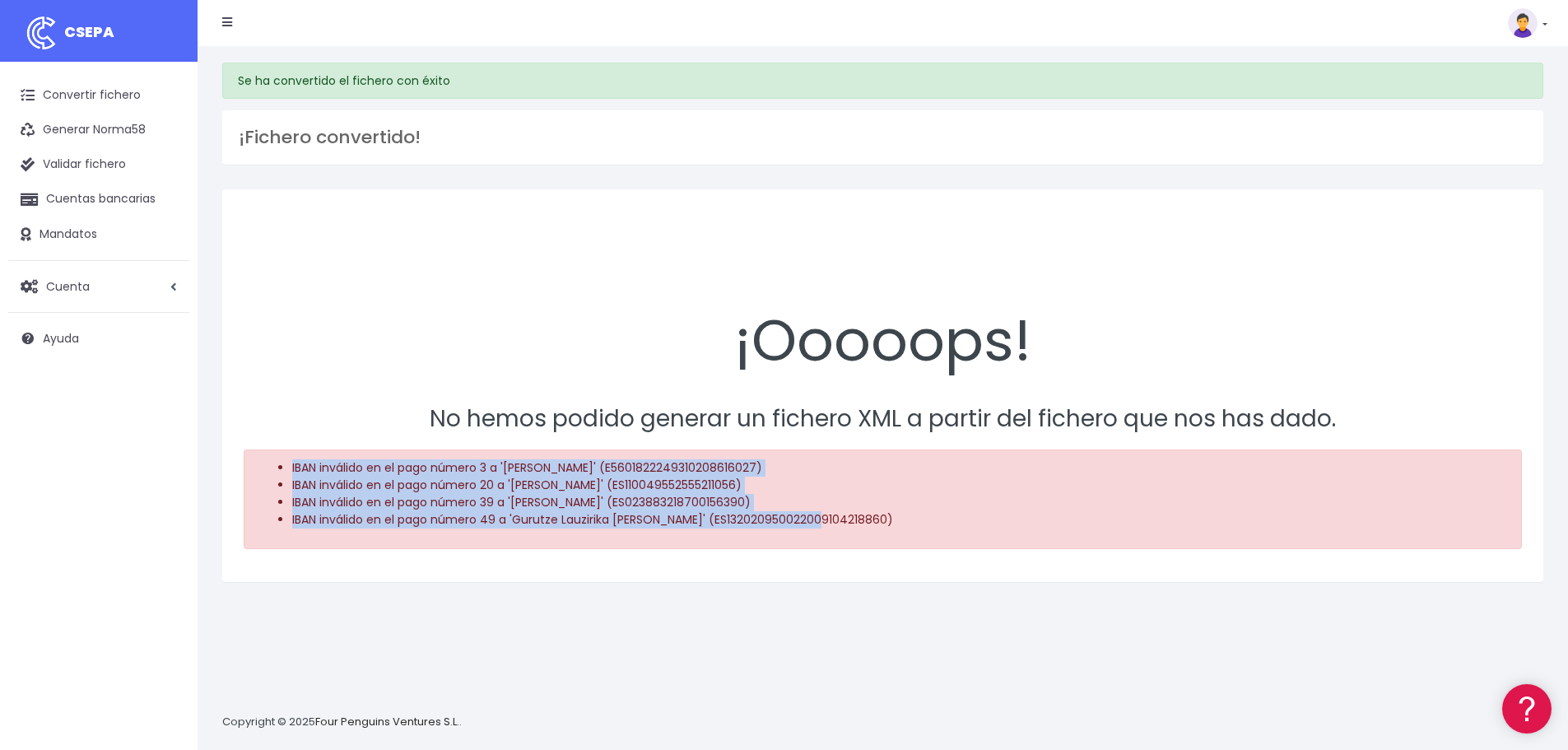
drag, startPoint x: 289, startPoint y: 463, endPoint x: 838, endPoint y: 542, distance: 554.7
click at [825, 562] on div "¡Ooooops! No hemos podido generar un fichero XML a partir del fichero que nos h…" at bounding box center [882, 385] width 1321 height 393
drag, startPoint x: 850, startPoint y: 521, endPoint x: 269, endPoint y: 453, distance: 585.0
click at [269, 453] on div "IBAN inválido en el pago número 3 a 'Mª Carmen Andreu Rocamora' (E5601822249310…" at bounding box center [882, 500] width 1278 height 100
copy ul "IBAN inválido en el pago número 3 a 'Mª Carmen Andreu Rocamora' (E5601822249310…"
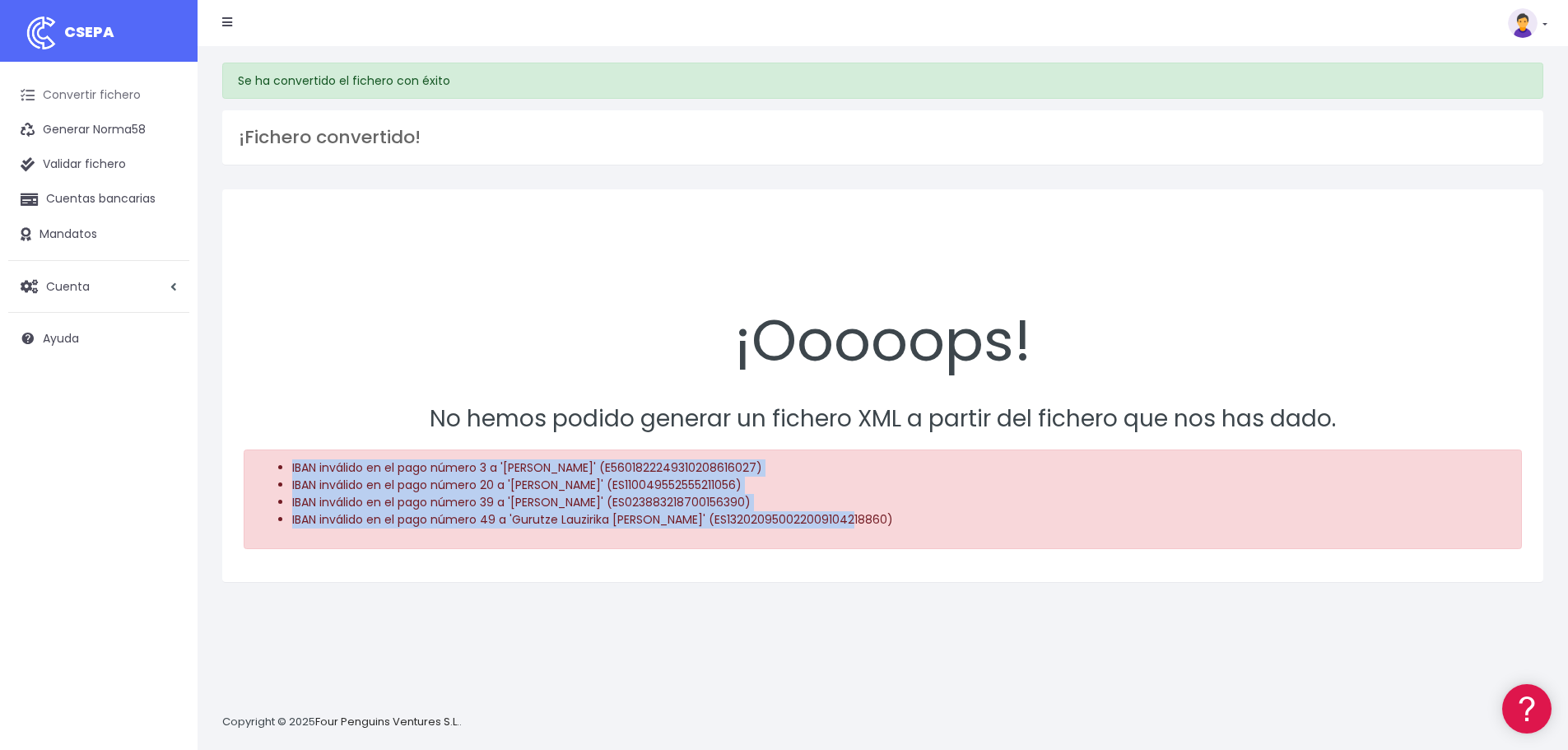
click at [118, 95] on link "Convertir fichero" at bounding box center [99, 95] width 181 height 34
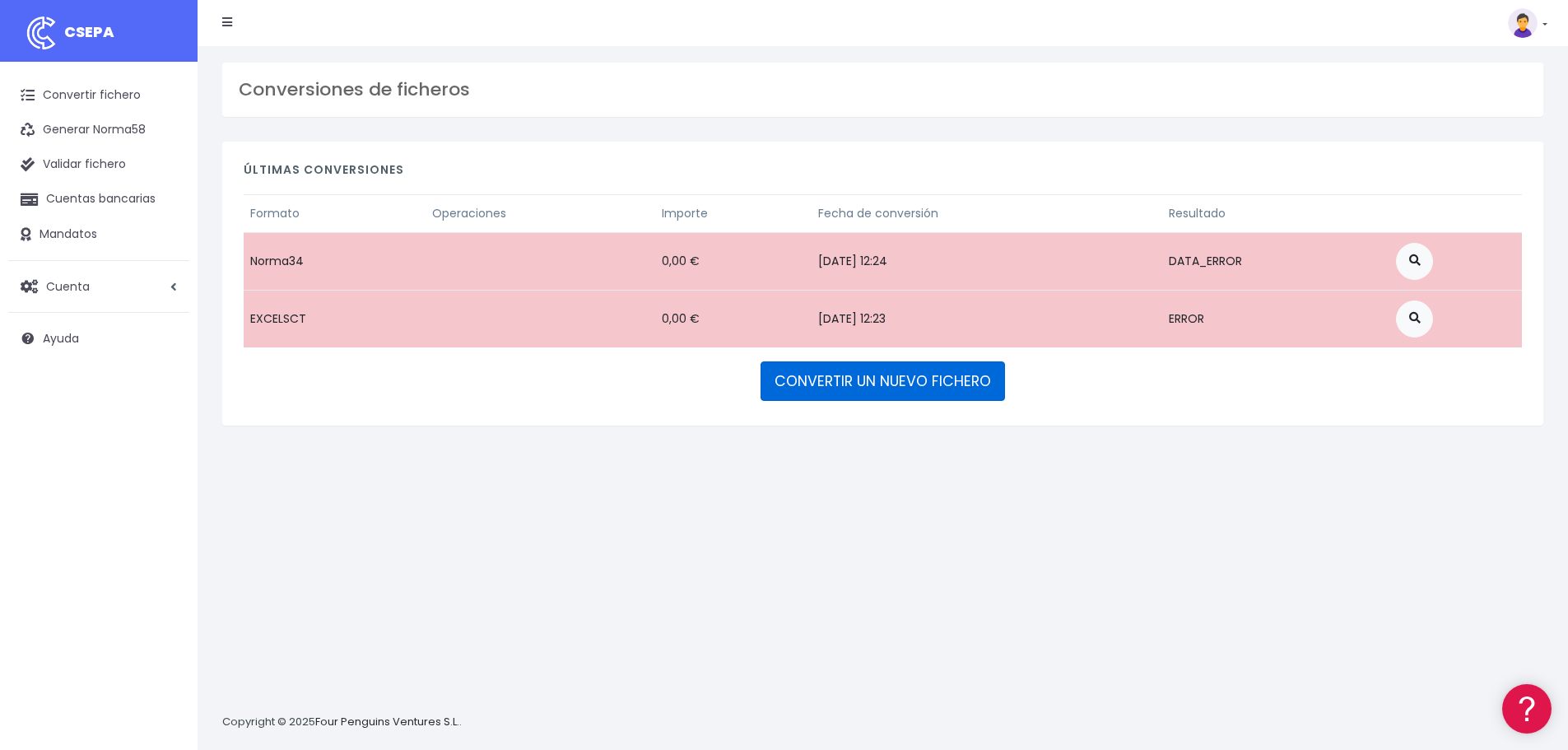
click at [906, 389] on link "CONVERTIR UN NUEVO FICHERO" at bounding box center [883, 381] width 245 height 40
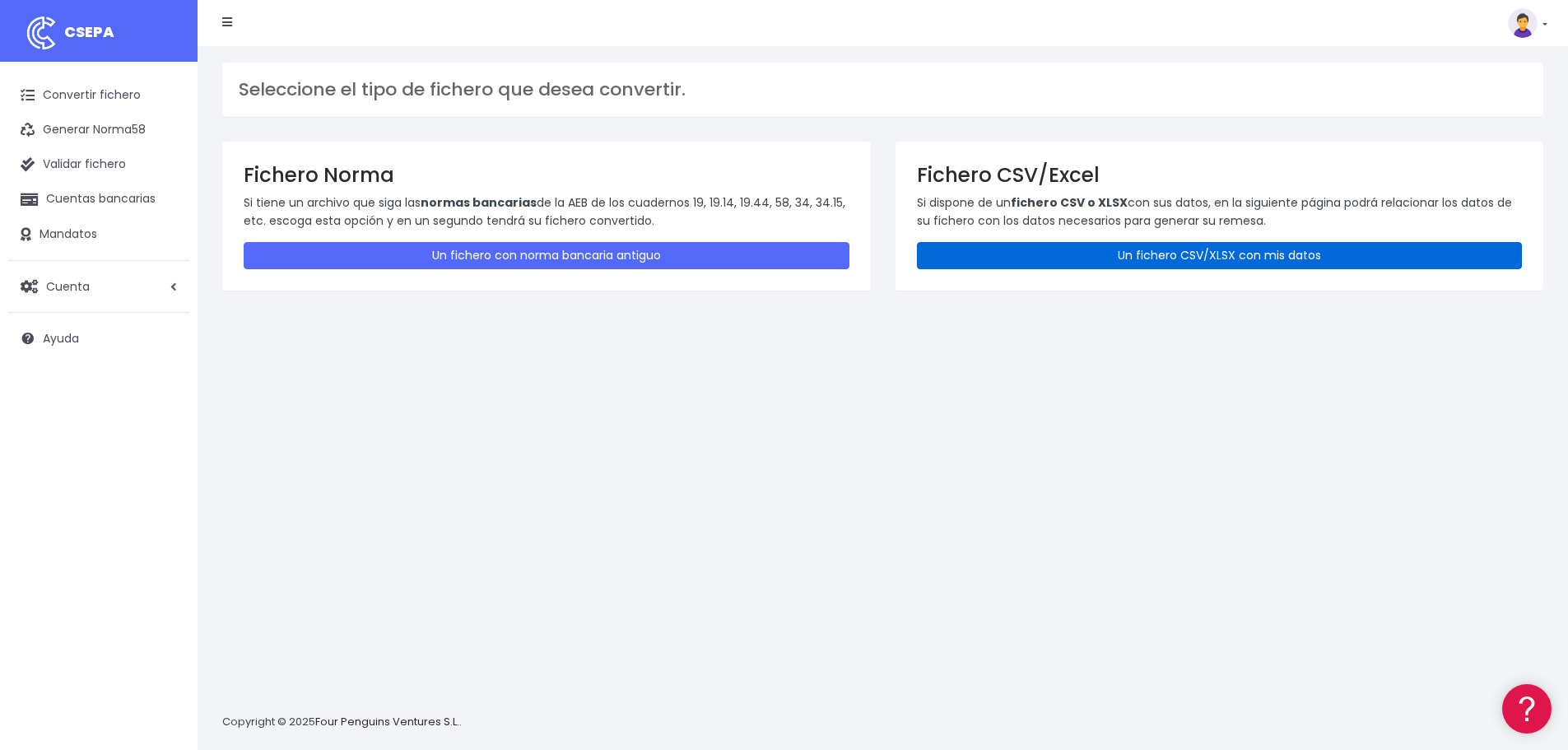
click at [1048, 255] on link "Un fichero CSV/XLSX con mis datos" at bounding box center [1220, 256] width 606 height 27
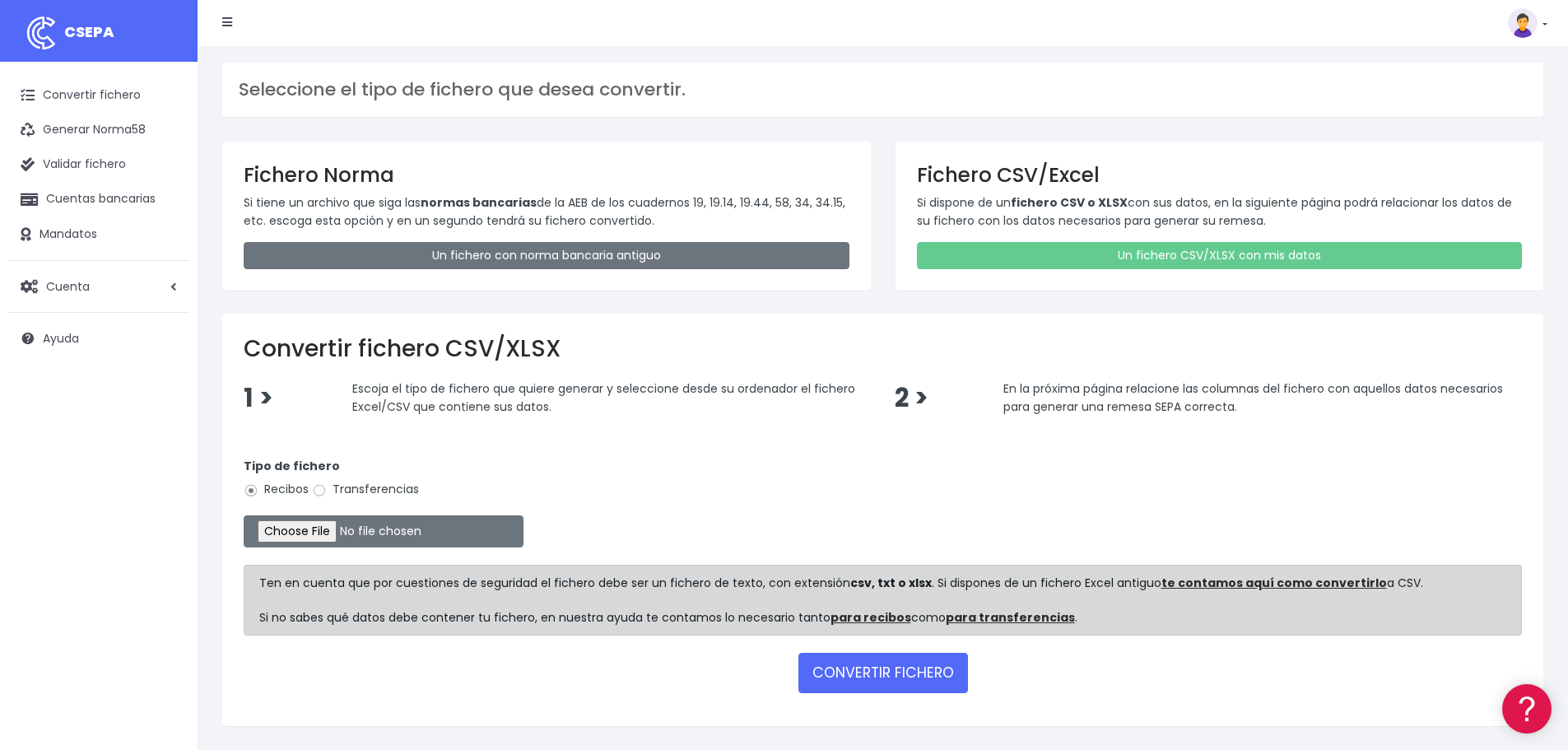
click at [392, 489] on label "Transferencias" at bounding box center [365, 489] width 107 height 17
click at [326, 489] on input "Transferencias" at bounding box center [319, 491] width 15 height 15
radio input "true"
click at [355, 531] on input "file" at bounding box center [384, 531] width 280 height 32
type input "C:\fakepath\Reembolsos EPAS.xlsx"
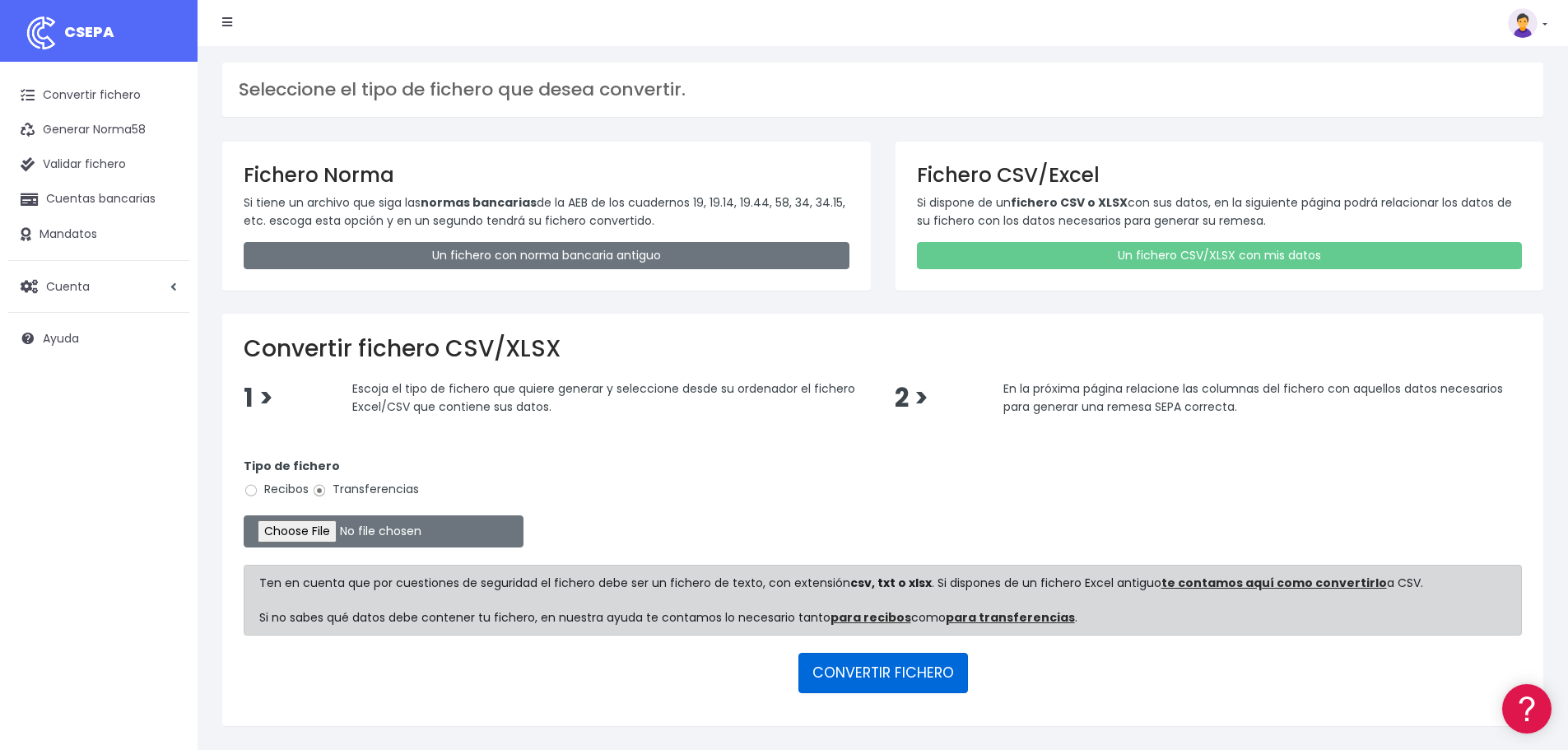
click at [872, 677] on button "CONVERTIR FICHERO" at bounding box center [882, 673] width 170 height 40
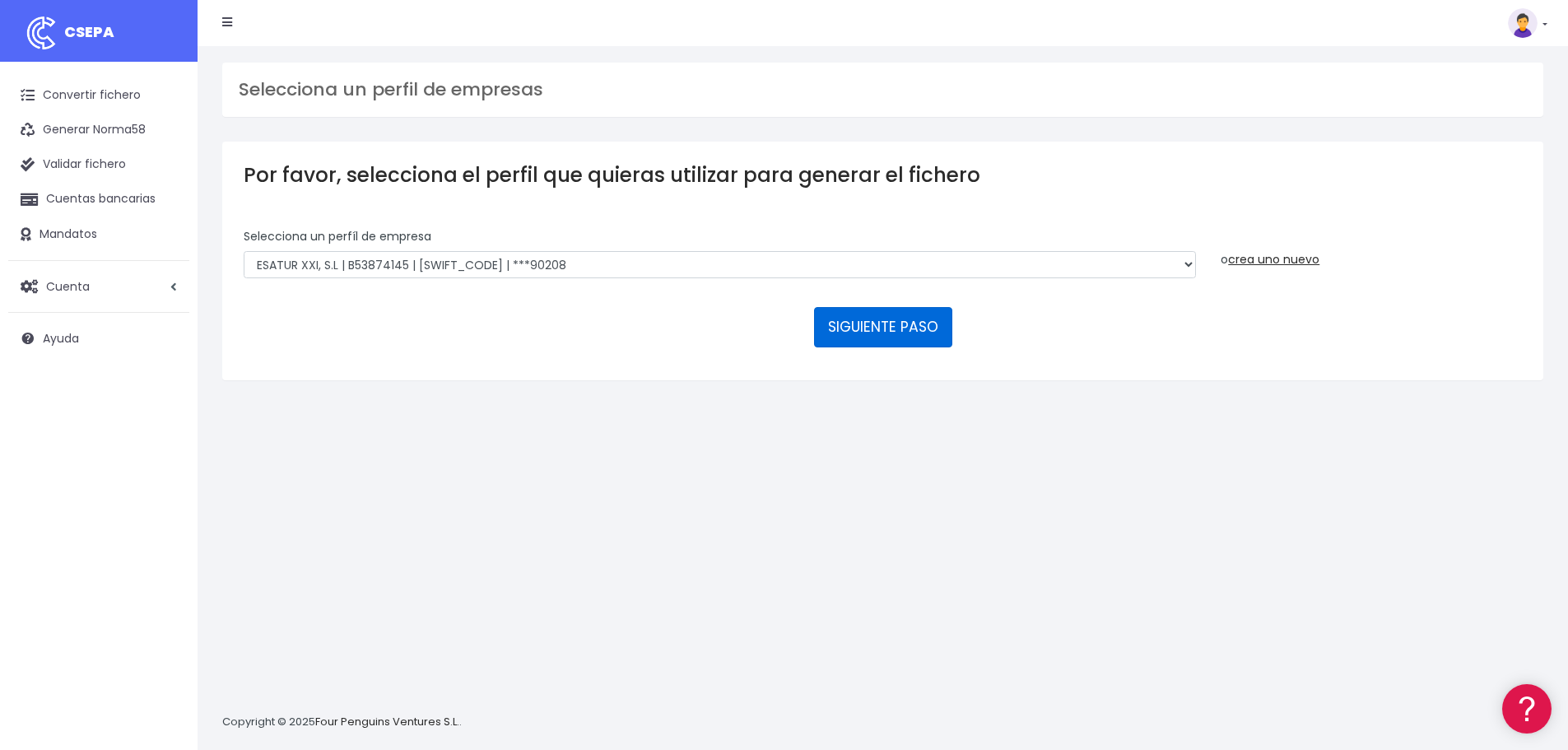
click at [882, 336] on button "SIGUIENTE PASO" at bounding box center [883, 327] width 138 height 40
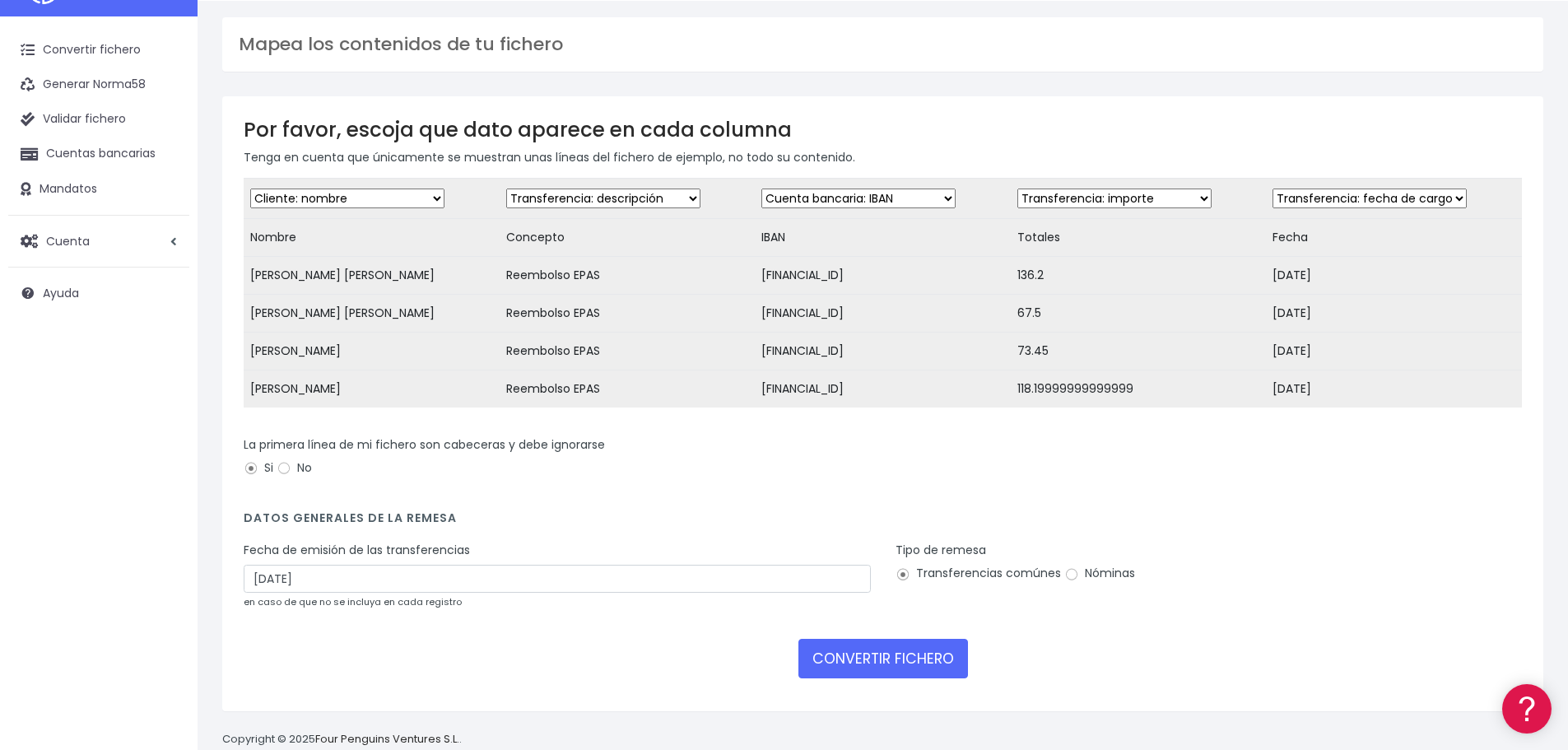
scroll to position [83, 0]
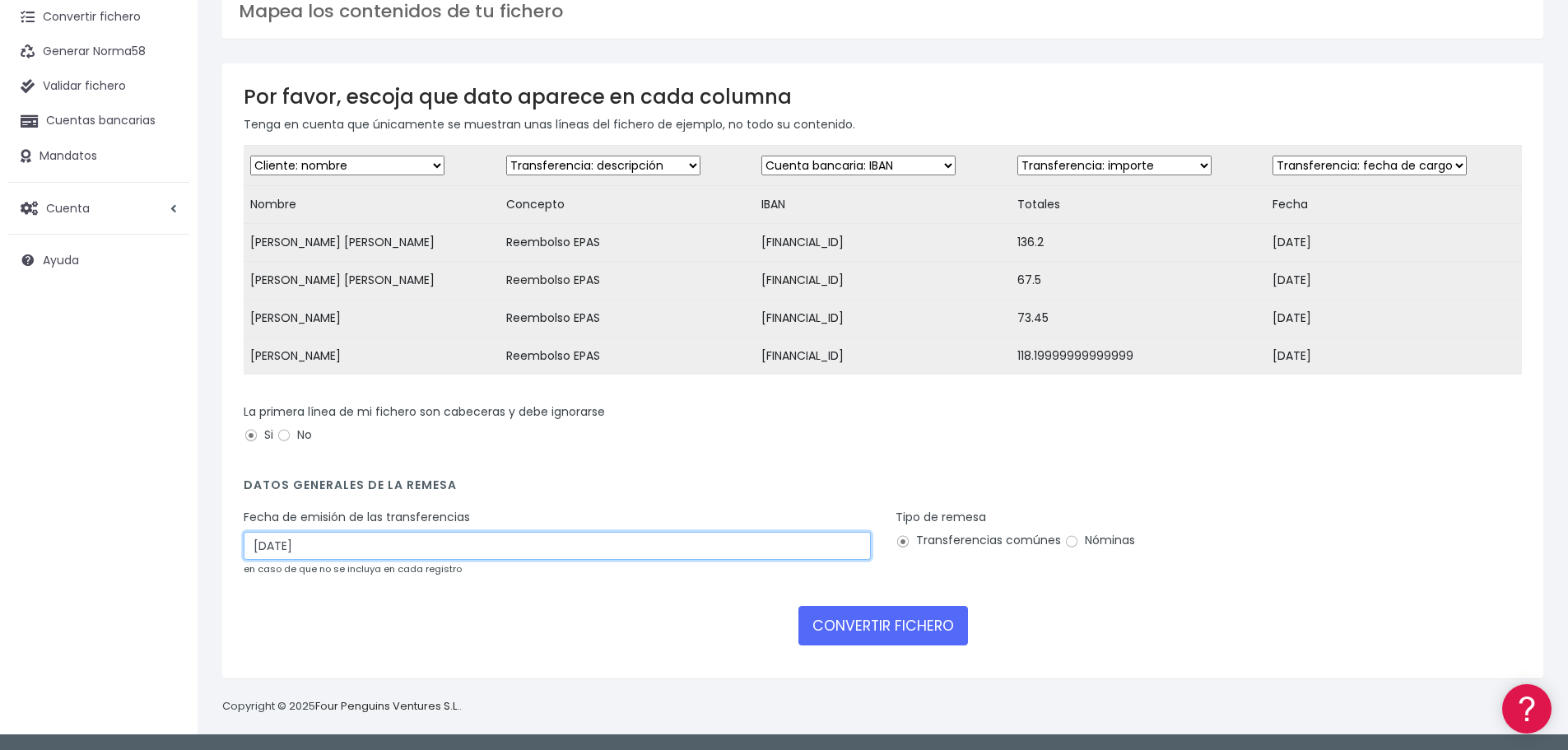
click at [444, 560] on input "09/10/2025" at bounding box center [558, 545] width 628 height 28
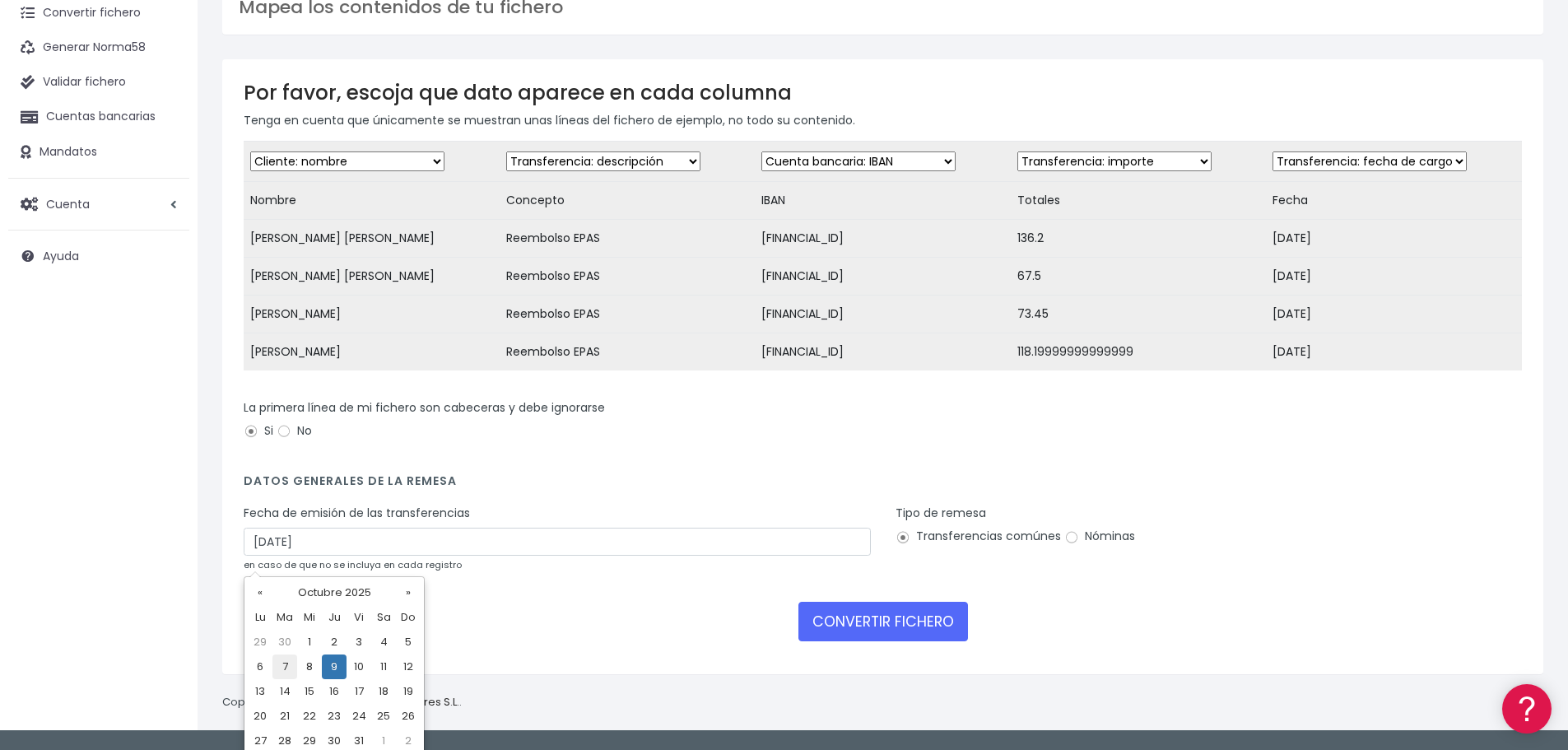
click at [285, 660] on td "7" at bounding box center [284, 666] width 24 height 24
type input "07/10/2025"
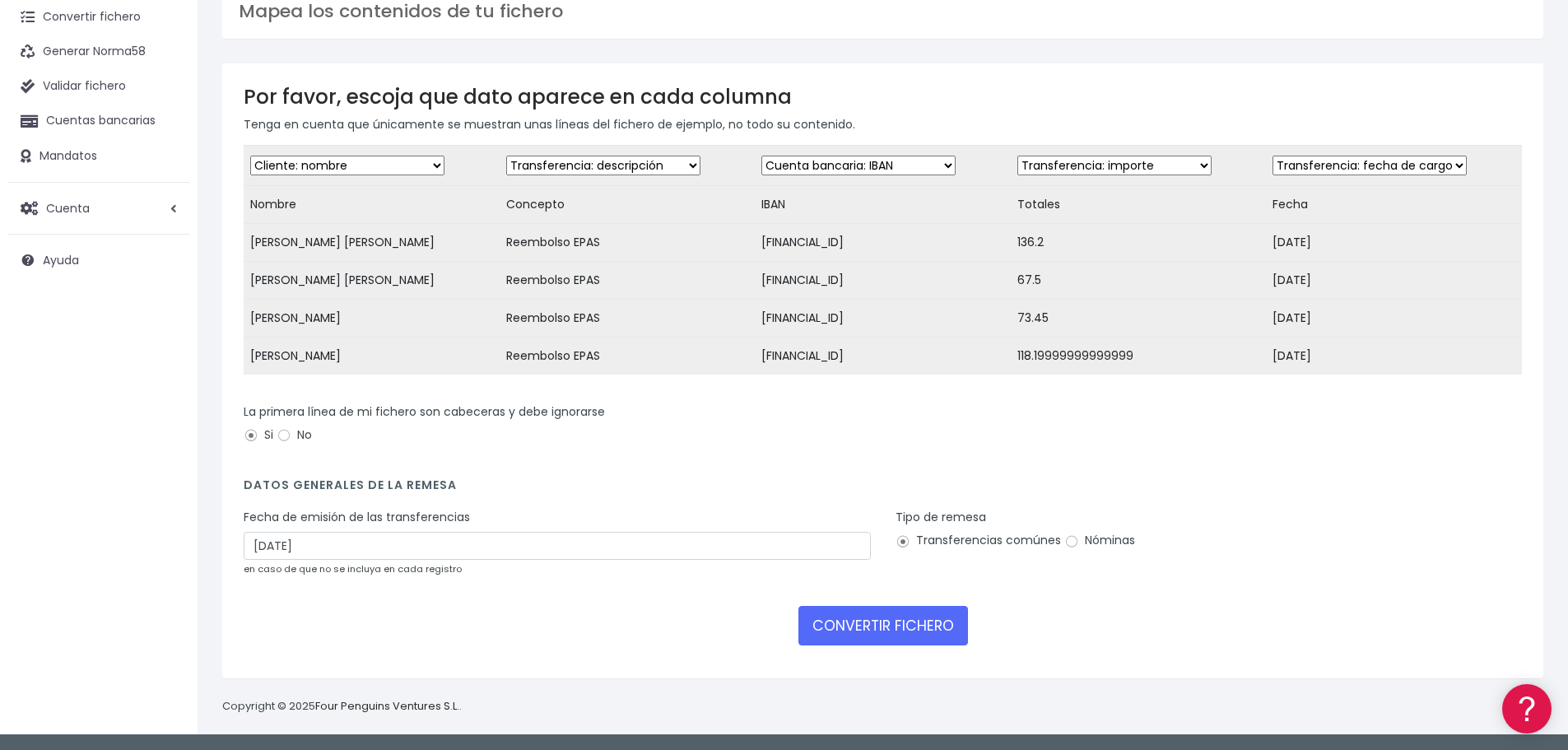
click at [1123, 549] on label "Nóminas" at bounding box center [1099, 540] width 71 height 17
click at [1079, 549] on input "Nóminas" at bounding box center [1071, 541] width 15 height 15
radio input "true"
click at [902, 638] on button "CONVERTIR FICHERO" at bounding box center [882, 626] width 170 height 40
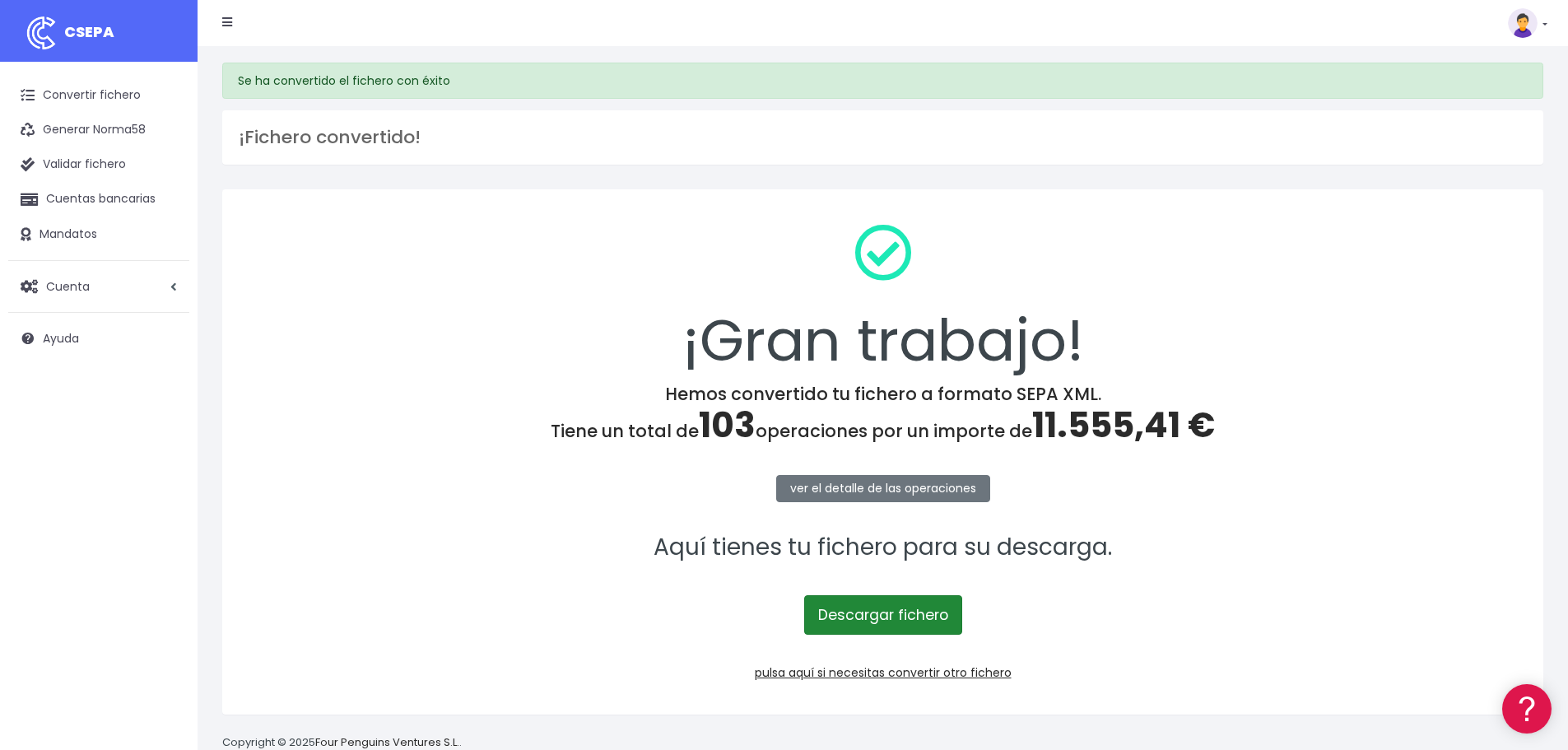
click at [897, 617] on link "Descargar fichero" at bounding box center [883, 615] width 158 height 40
click at [954, 676] on link "pulsa aquí si necesitas convertir otro fichero" at bounding box center [882, 672] width 257 height 16
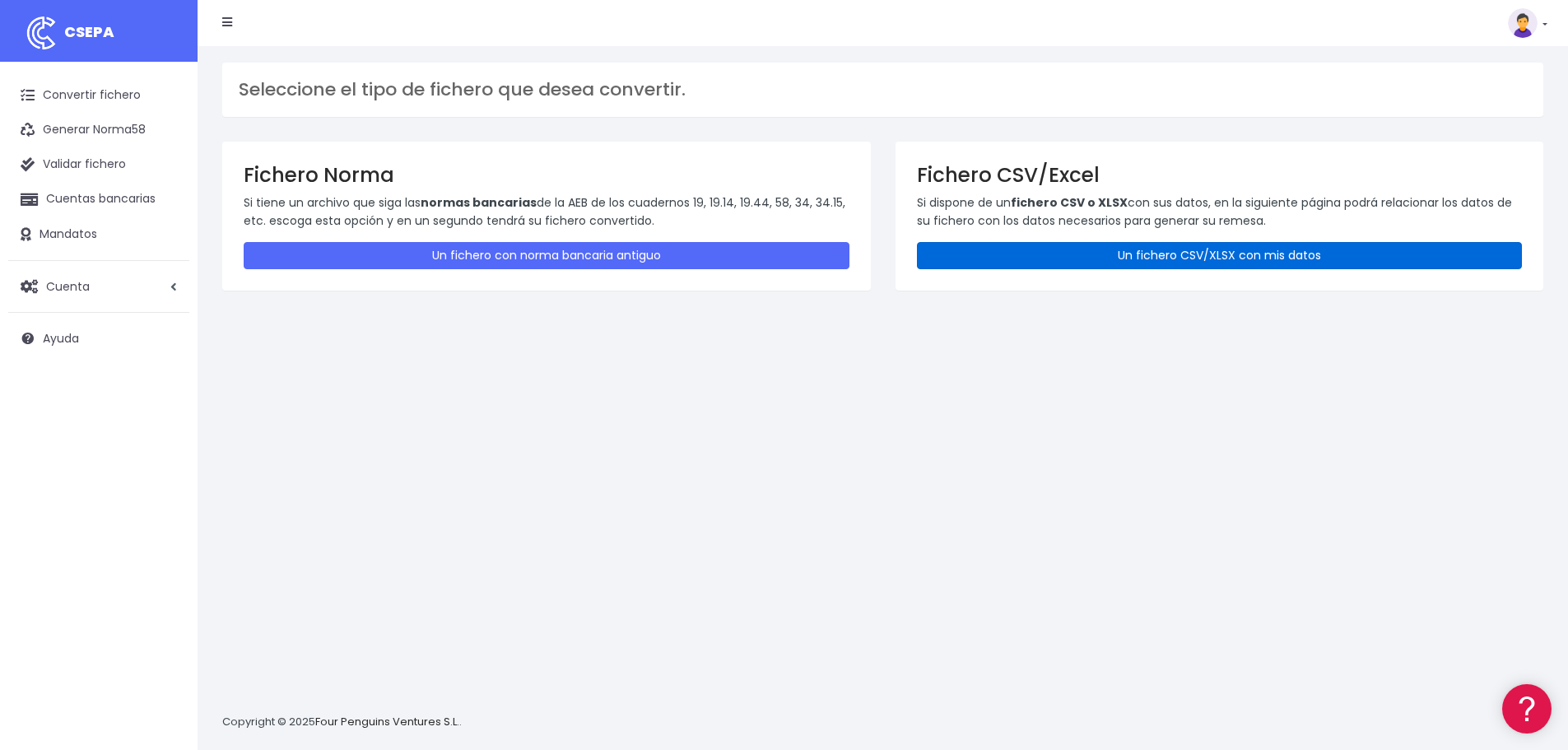
click at [1032, 258] on link "Un fichero CSV/XLSX con mis datos" at bounding box center [1220, 256] width 606 height 27
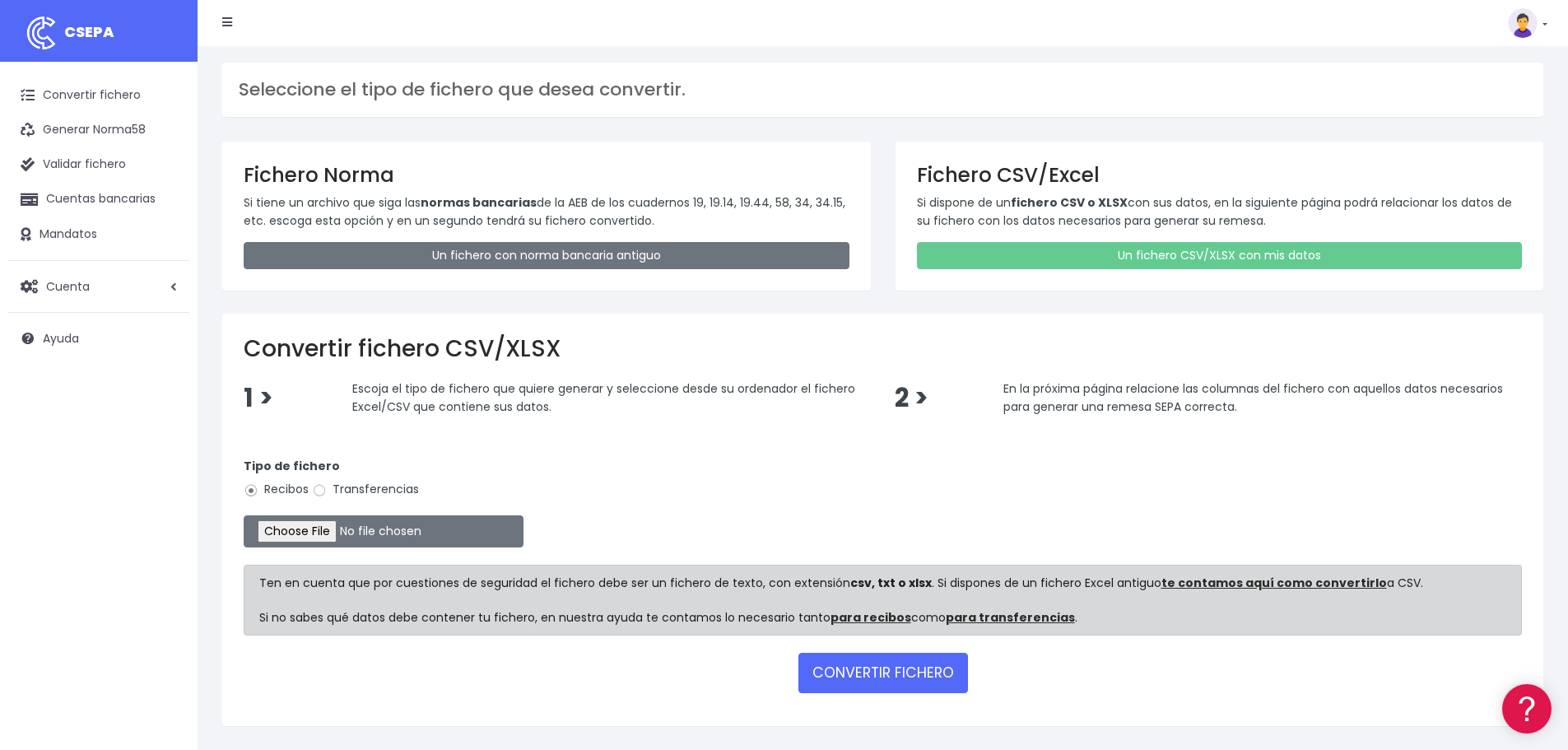
click at [394, 495] on label "Transferencias" at bounding box center [365, 489] width 107 height 17
click at [326, 495] on input "Transferencias" at bounding box center [319, 491] width 15 height 15
radio input "true"
click at [352, 527] on input "file" at bounding box center [384, 531] width 280 height 32
type input "C:\fakepath\Libro2.xlsx"
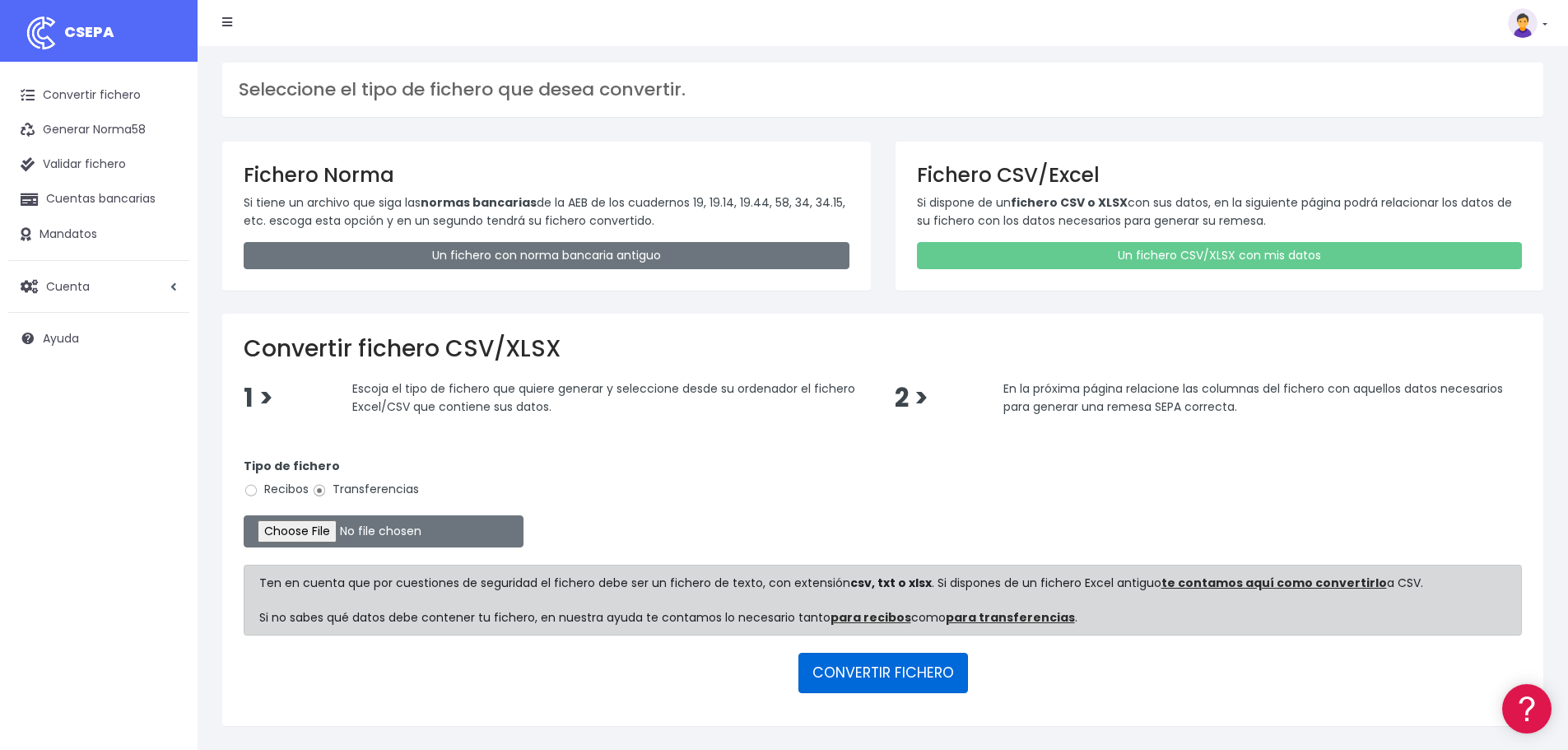
click at [900, 667] on button "CONVERTIR FICHERO" at bounding box center [882, 673] width 170 height 40
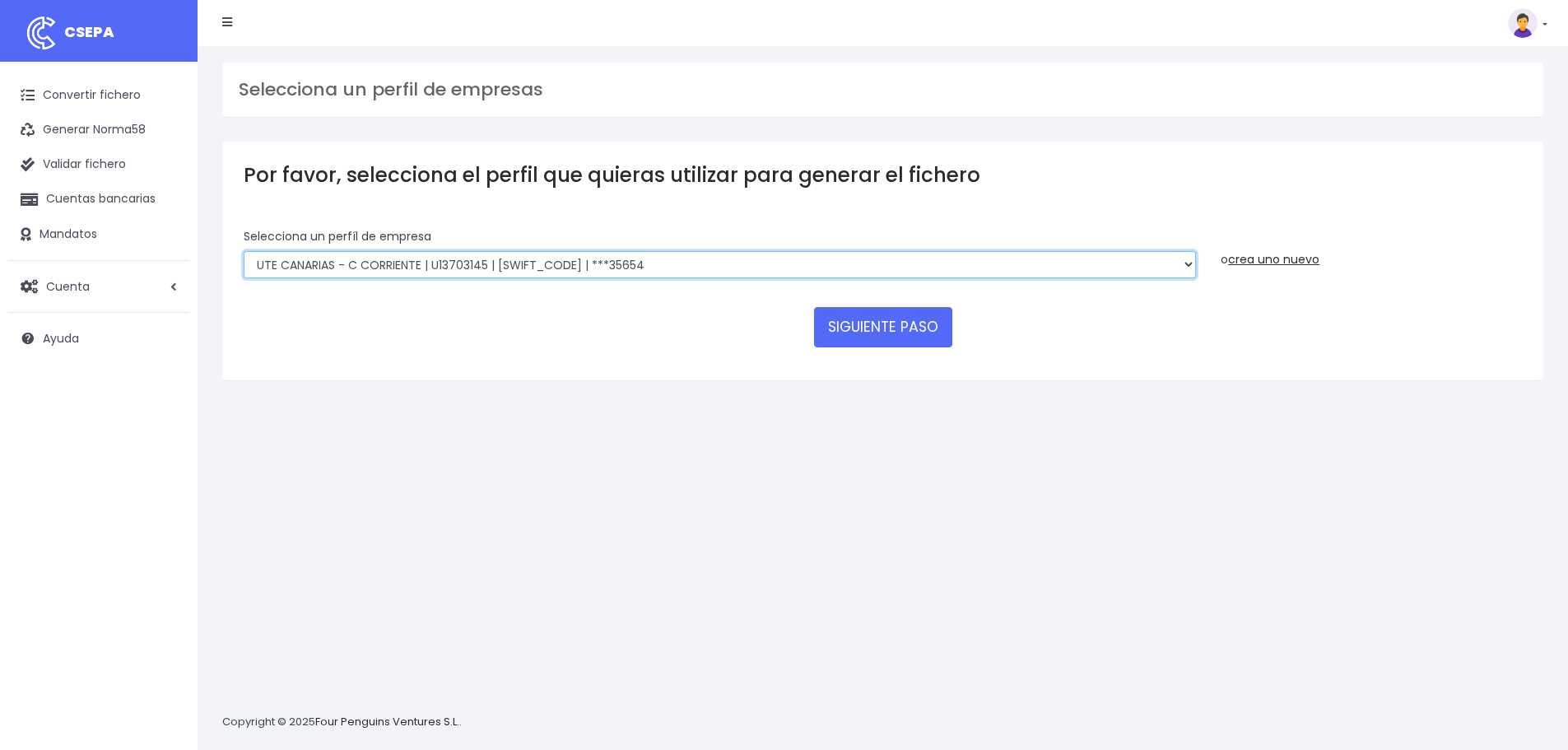
click at [665, 271] on select "INSTITUTO MEDITERRANEO DE ESTUDIOS DE PR | ES91001B53342739 | [SWIFT_CODE] | **…" at bounding box center [720, 265] width 952 height 28
select select "2478"
click at [244, 251] on select "INSTITUTO MEDITERRANEO DE ESTUDIOS DE PR | ES91001B53342739 | [SWIFT_CODE] | **…" at bounding box center [720, 265] width 952 height 28
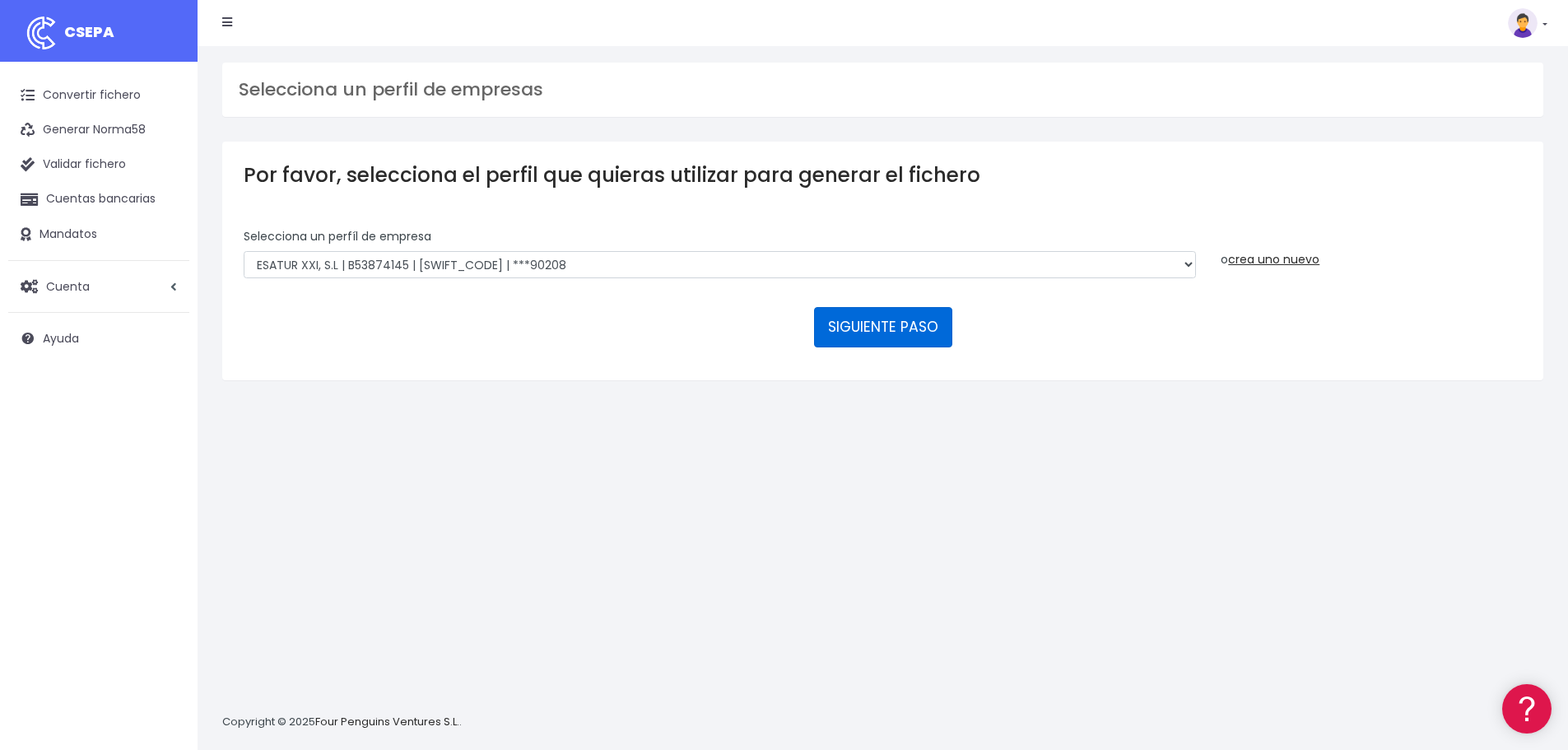
click at [894, 340] on button "SIGUIENTE PASO" at bounding box center [883, 327] width 138 height 40
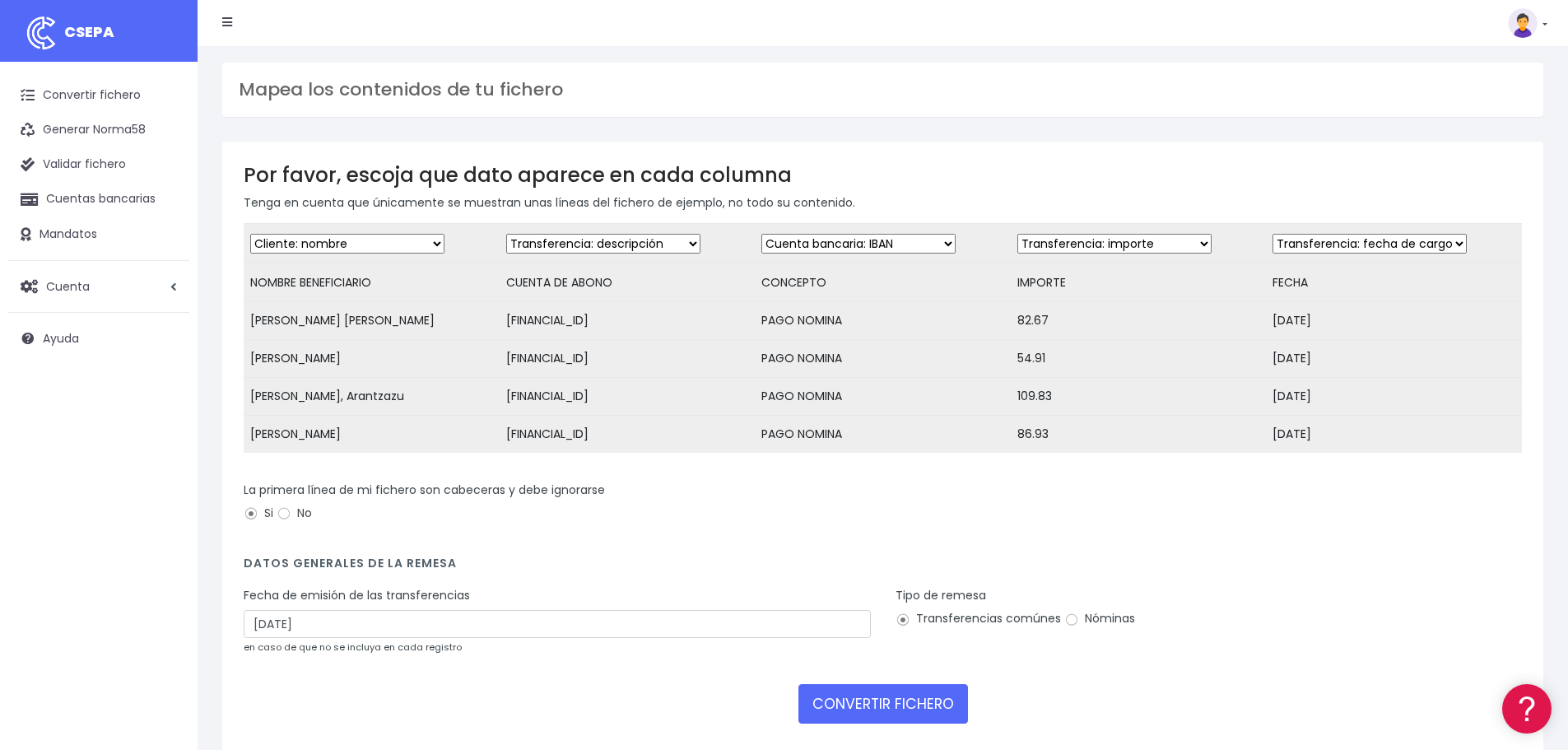
click at [618, 245] on select "Desechar campo Cliente: nombre Cliente: DNI Cliente: Email Cliente: referencia …" at bounding box center [603, 244] width 194 height 20
select select "iban"
click at [506, 234] on select "Desechar campo Cliente: nombre Cliente: DNI Cliente: Email Cliente: referencia …" at bounding box center [603, 244] width 194 height 20
click at [834, 240] on select "Desechar campo Cliente: nombre Cliente: DNI Cliente: Email Cliente: referencia …" at bounding box center [858, 244] width 194 height 20
select select "description"
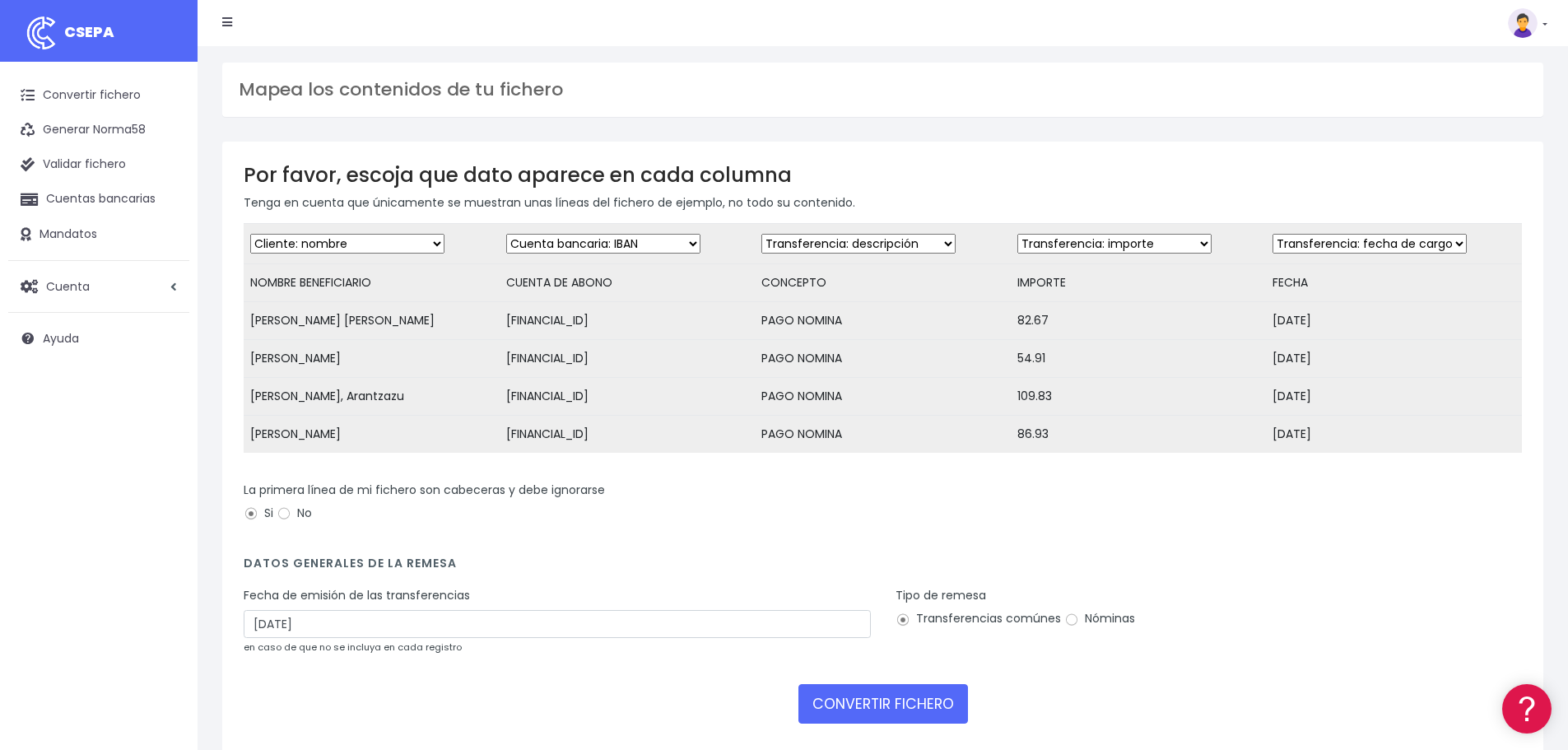
click at [761, 234] on select "Desechar campo Cliente: nombre Cliente: DNI Cliente: Email Cliente: referencia …" at bounding box center [858, 244] width 194 height 20
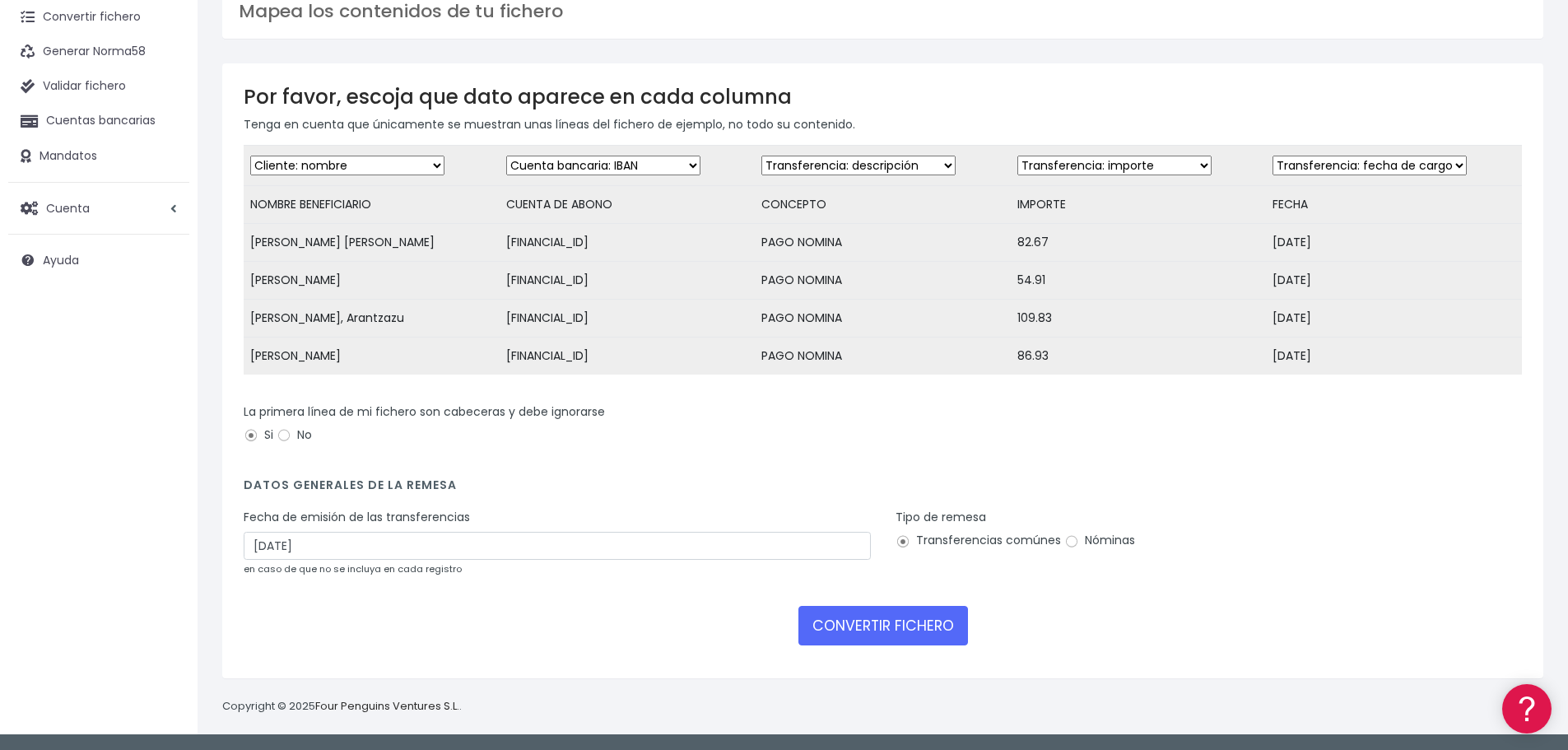
scroll to position [91, 0]
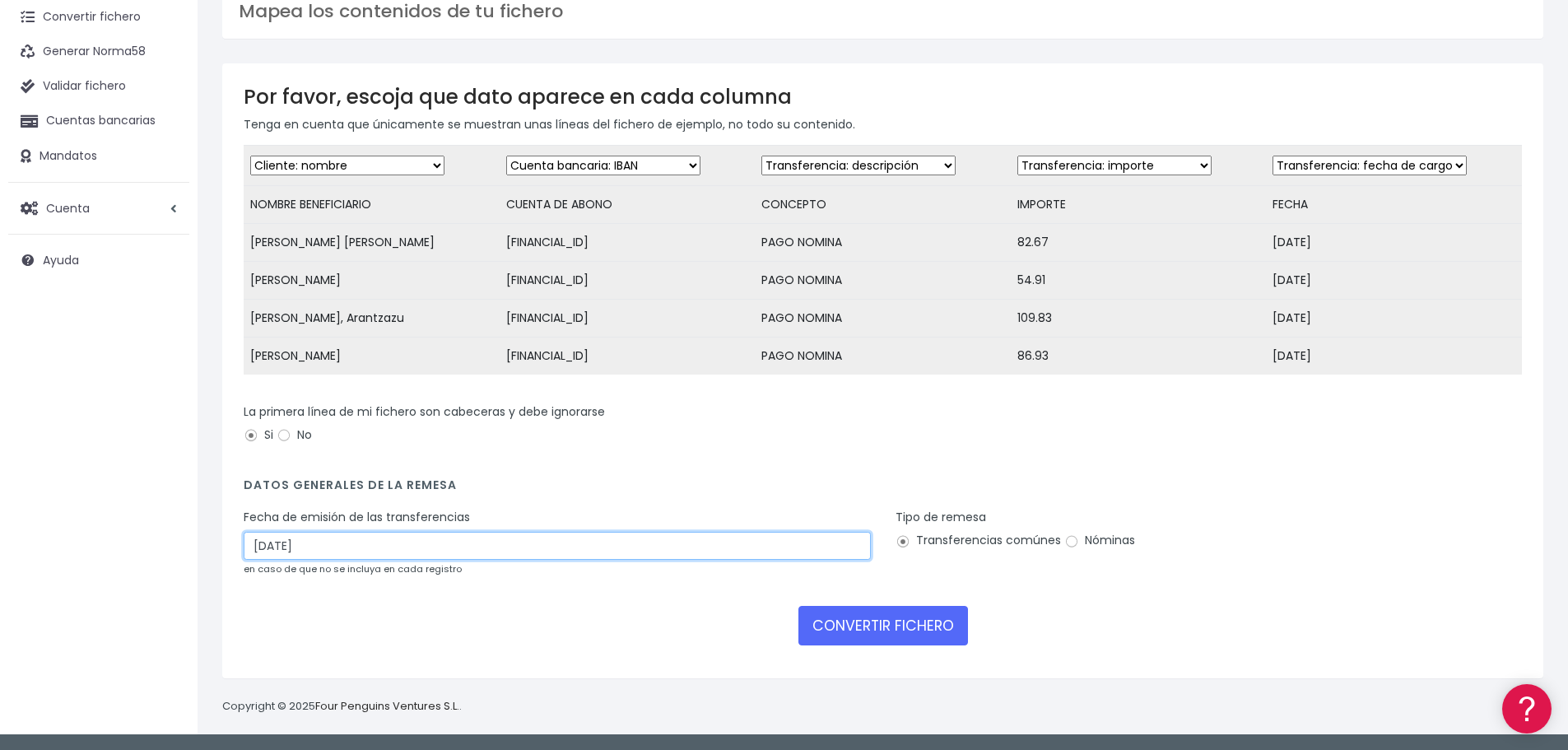
click at [362, 542] on input "[DATE]" at bounding box center [558, 545] width 628 height 28
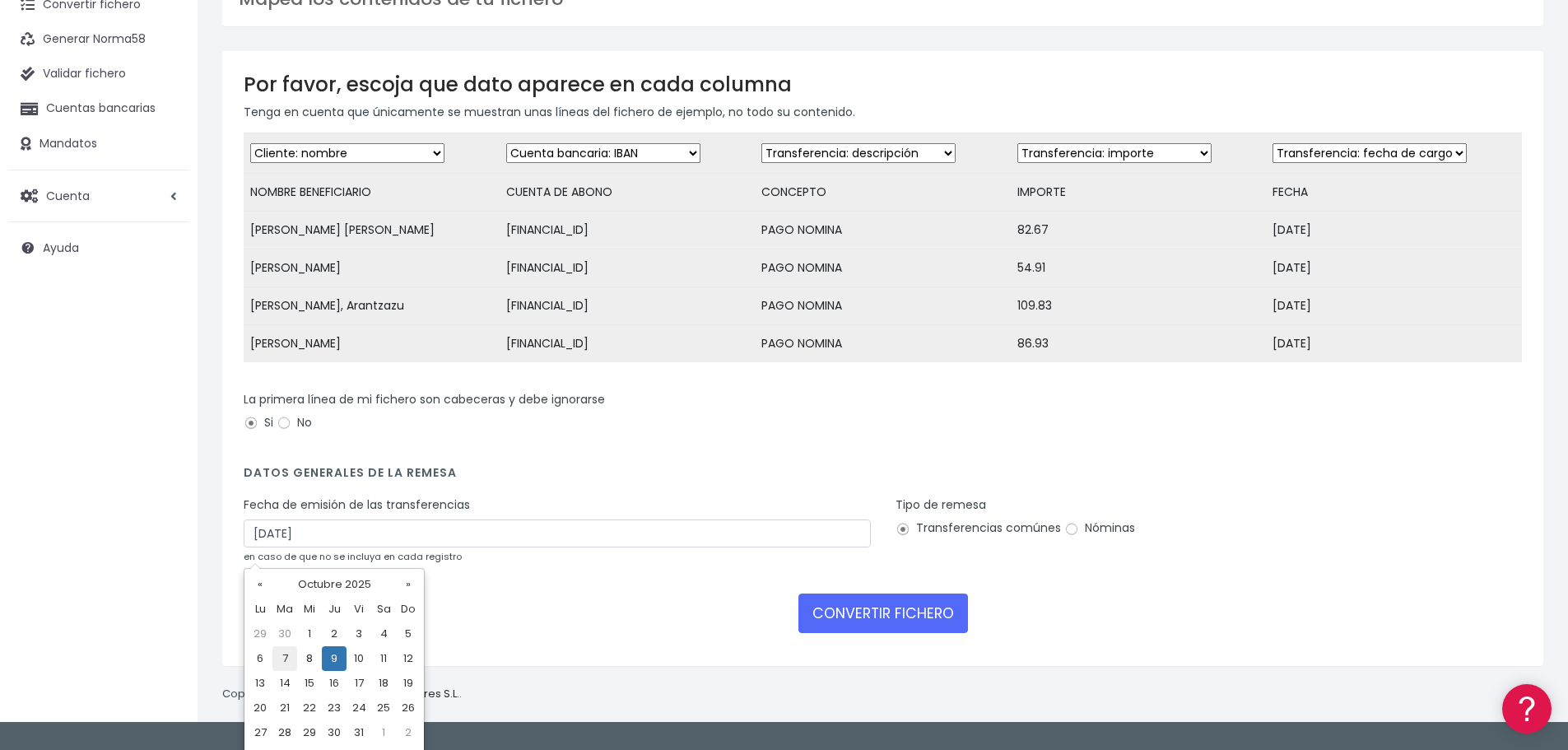
click at [285, 654] on td "7" at bounding box center [284, 657] width 24 height 24
type input "[DATE]"
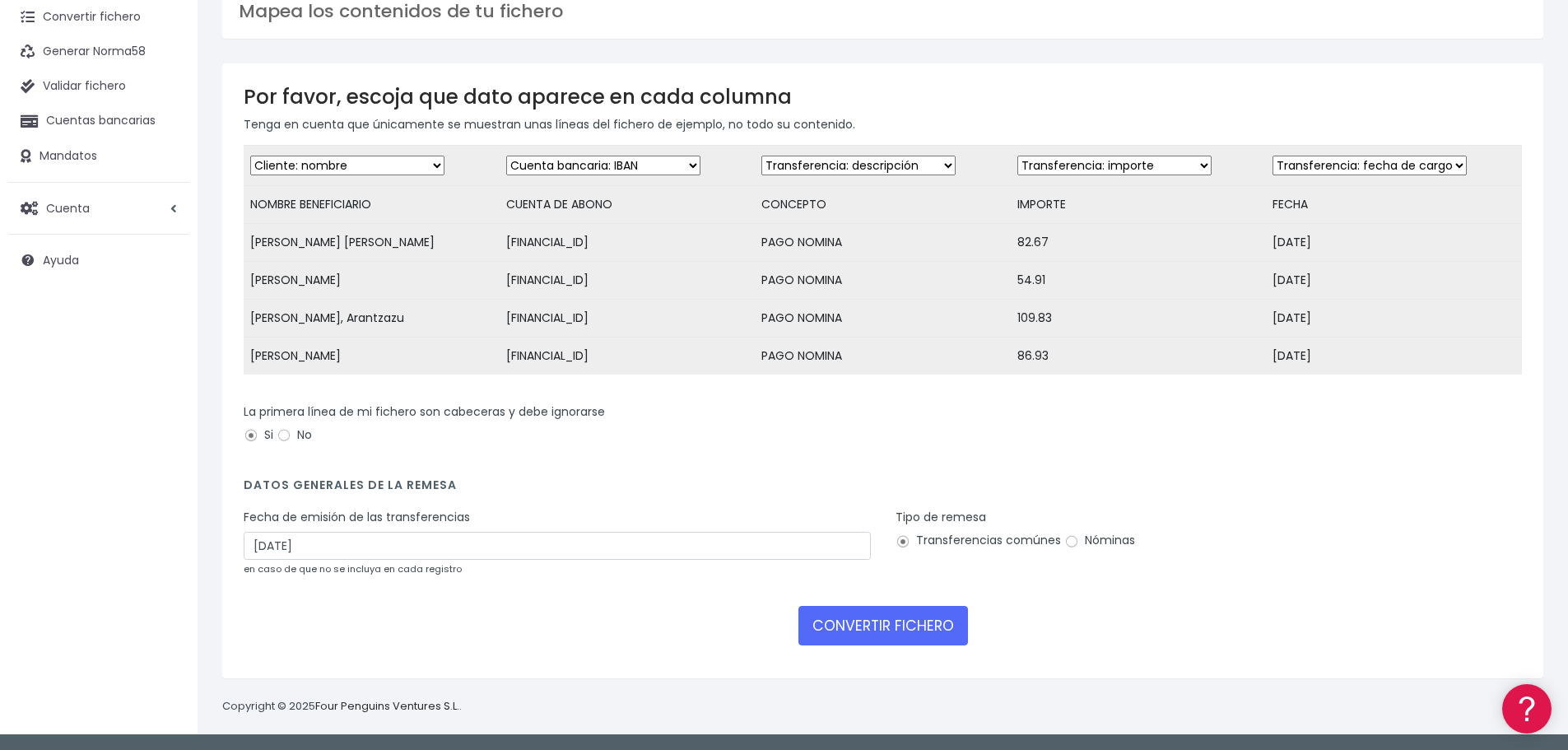
click at [1076, 543] on span at bounding box center [1071, 541] width 15 height 15
click at [1076, 543] on input "Nóminas" at bounding box center [1071, 541] width 15 height 15
radio input "true"
click at [872, 630] on button "CONVERTIR FICHERO" at bounding box center [882, 626] width 170 height 40
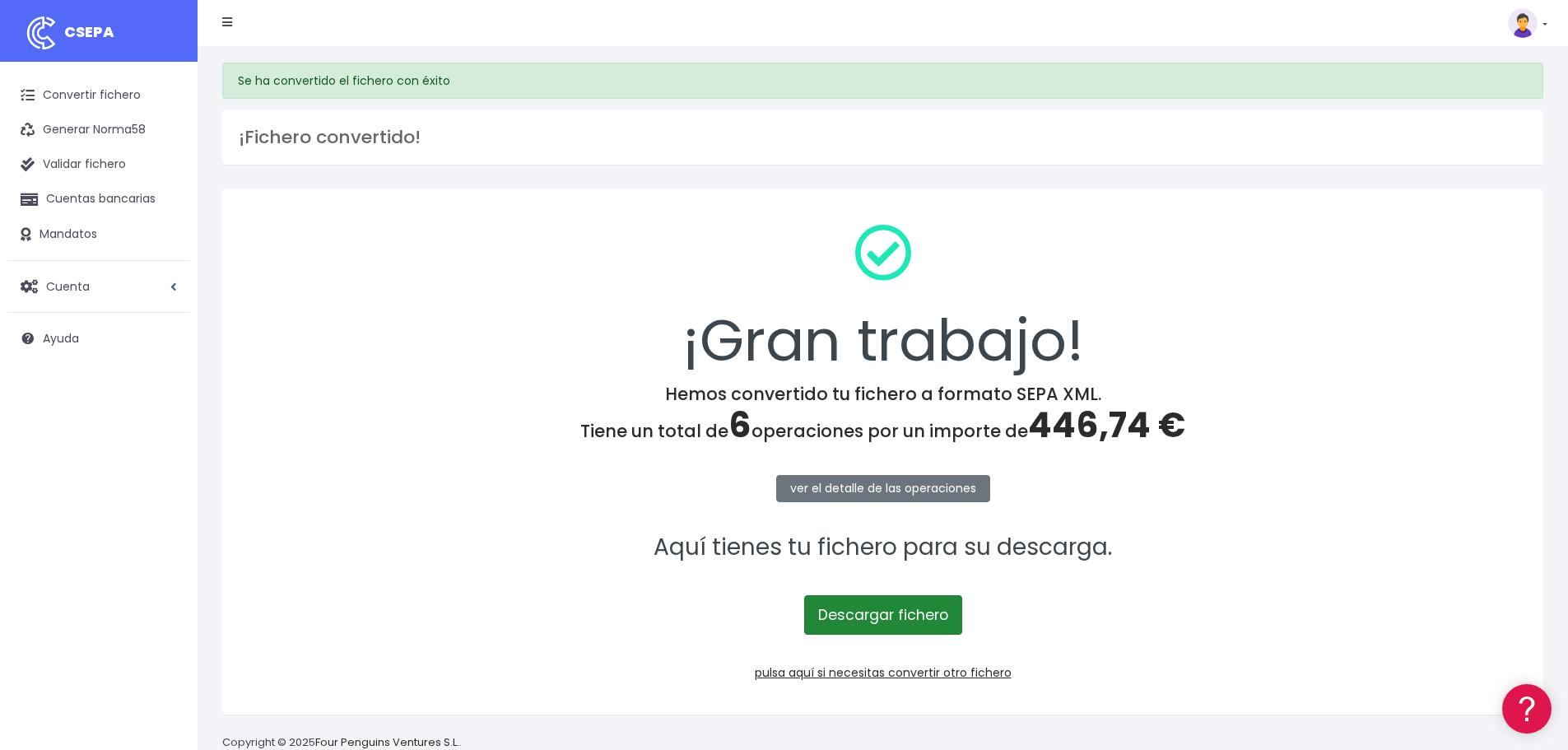
click at [872, 622] on link "Descargar fichero" at bounding box center [883, 615] width 158 height 40
